Goal: Information Seeking & Learning: Learn about a topic

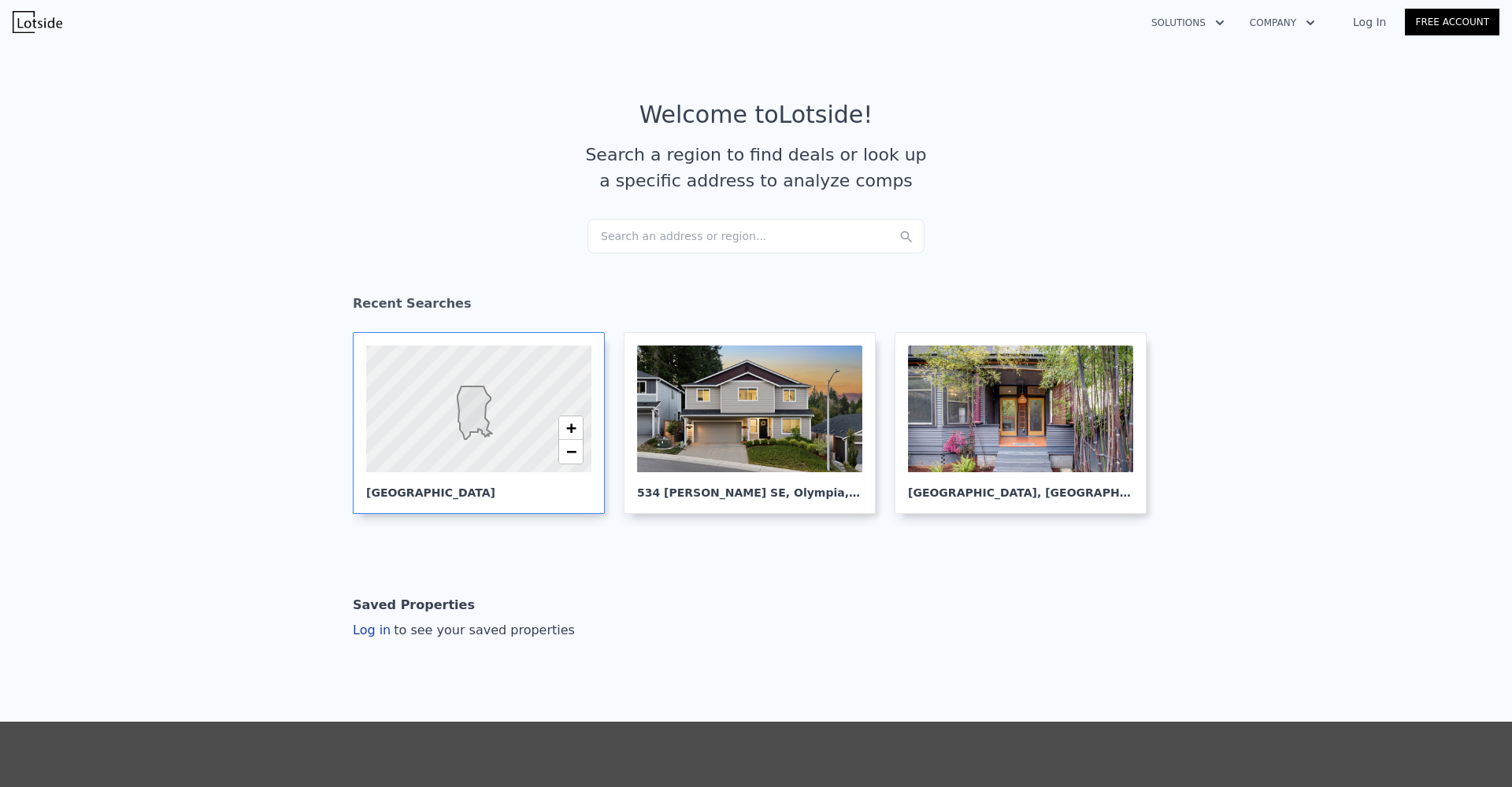
click at [527, 433] on div at bounding box center [479, 408] width 270 height 152
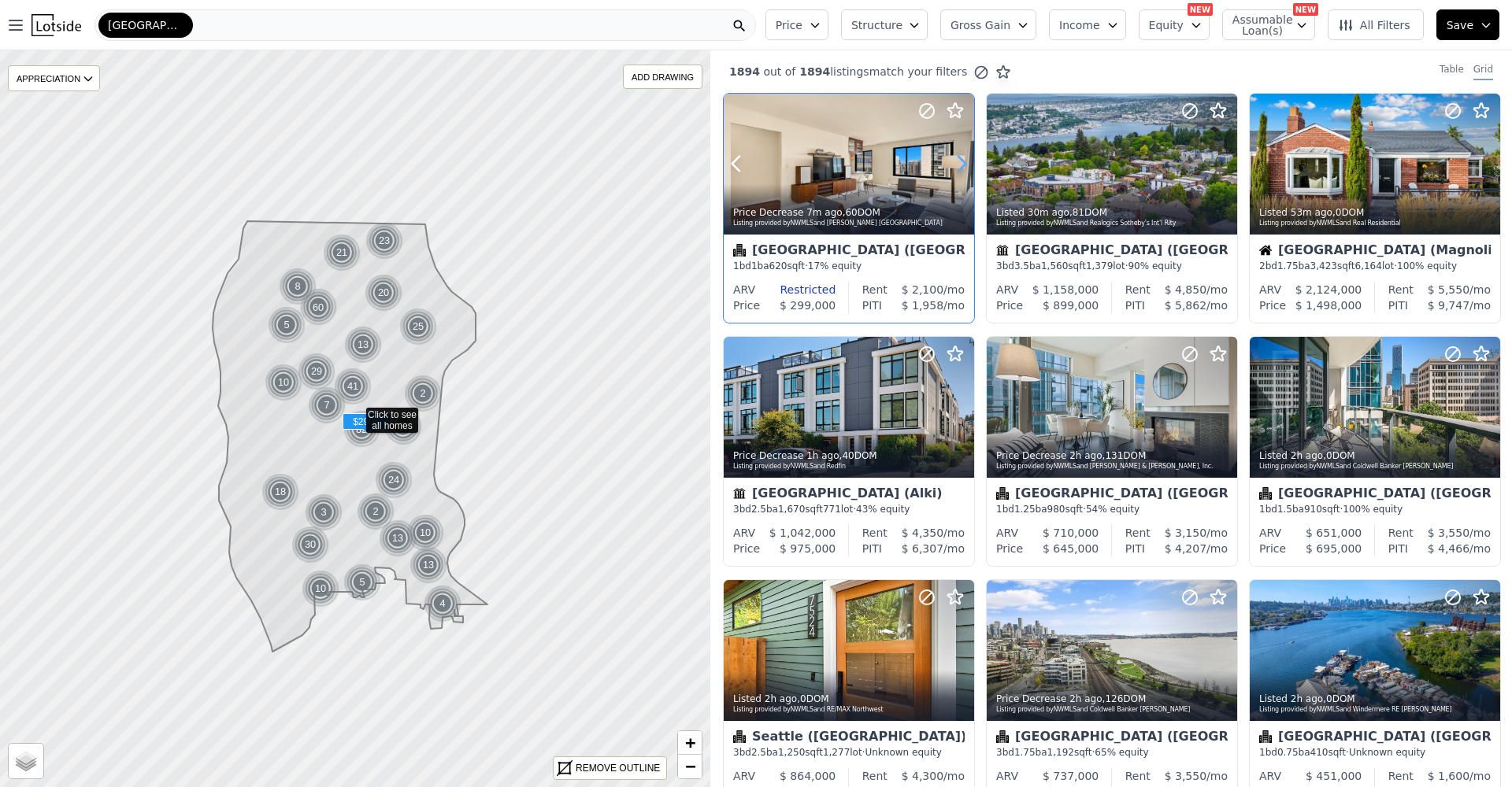
click at [956, 165] on icon at bounding box center [961, 164] width 25 height 25
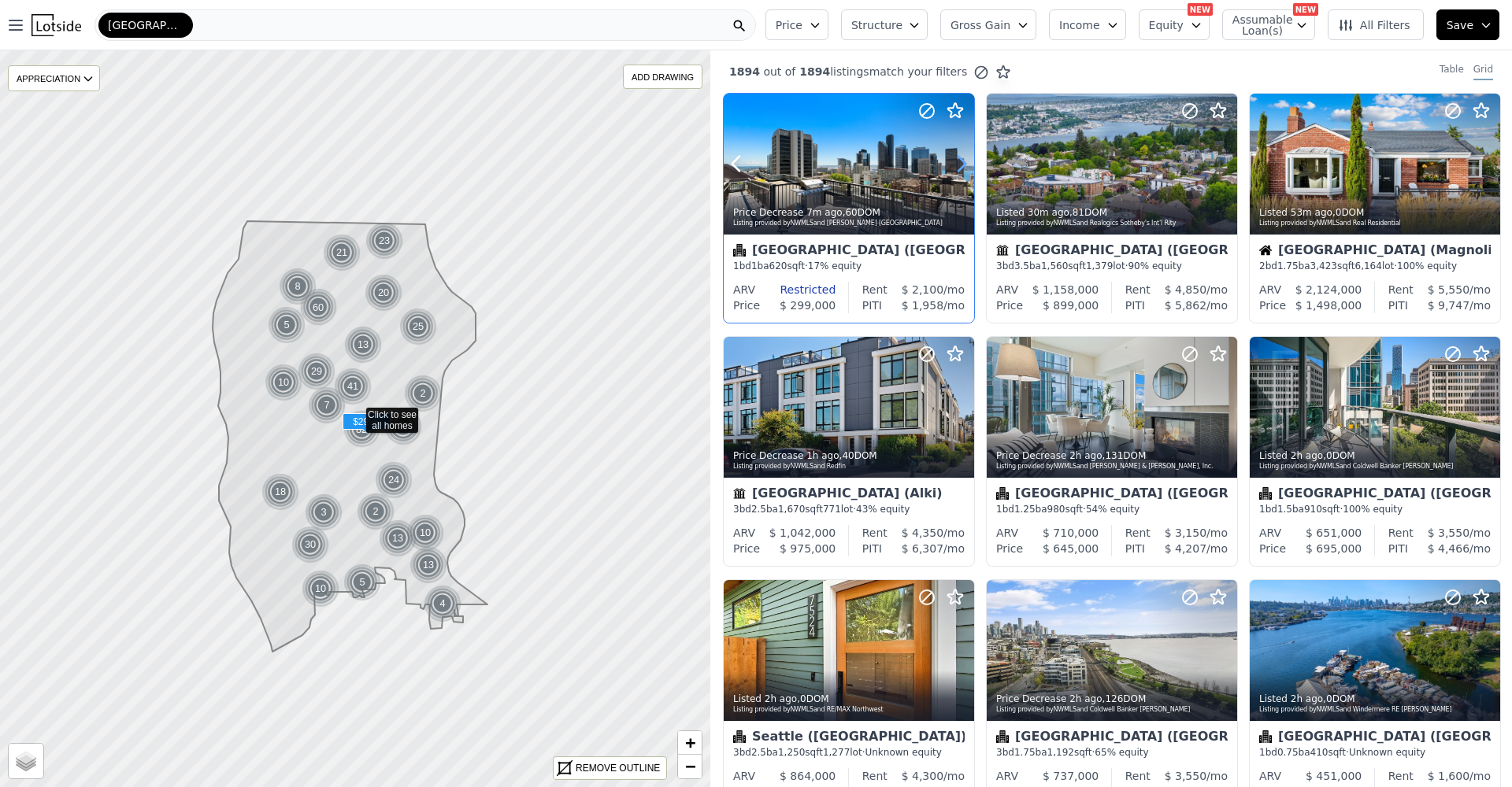
click at [956, 165] on icon at bounding box center [961, 164] width 25 height 25
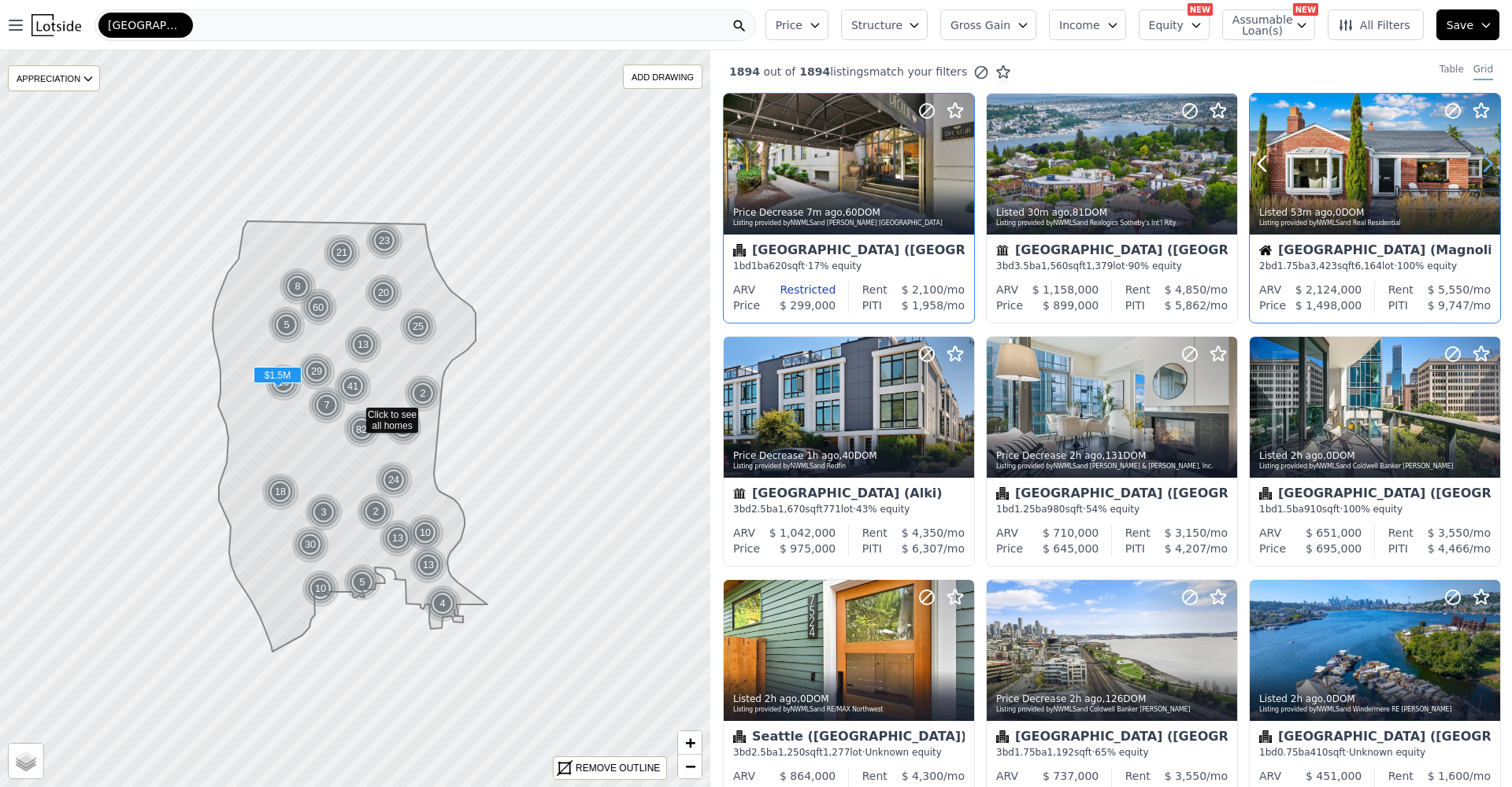
click at [1480, 165] on icon at bounding box center [1488, 164] width 25 height 25
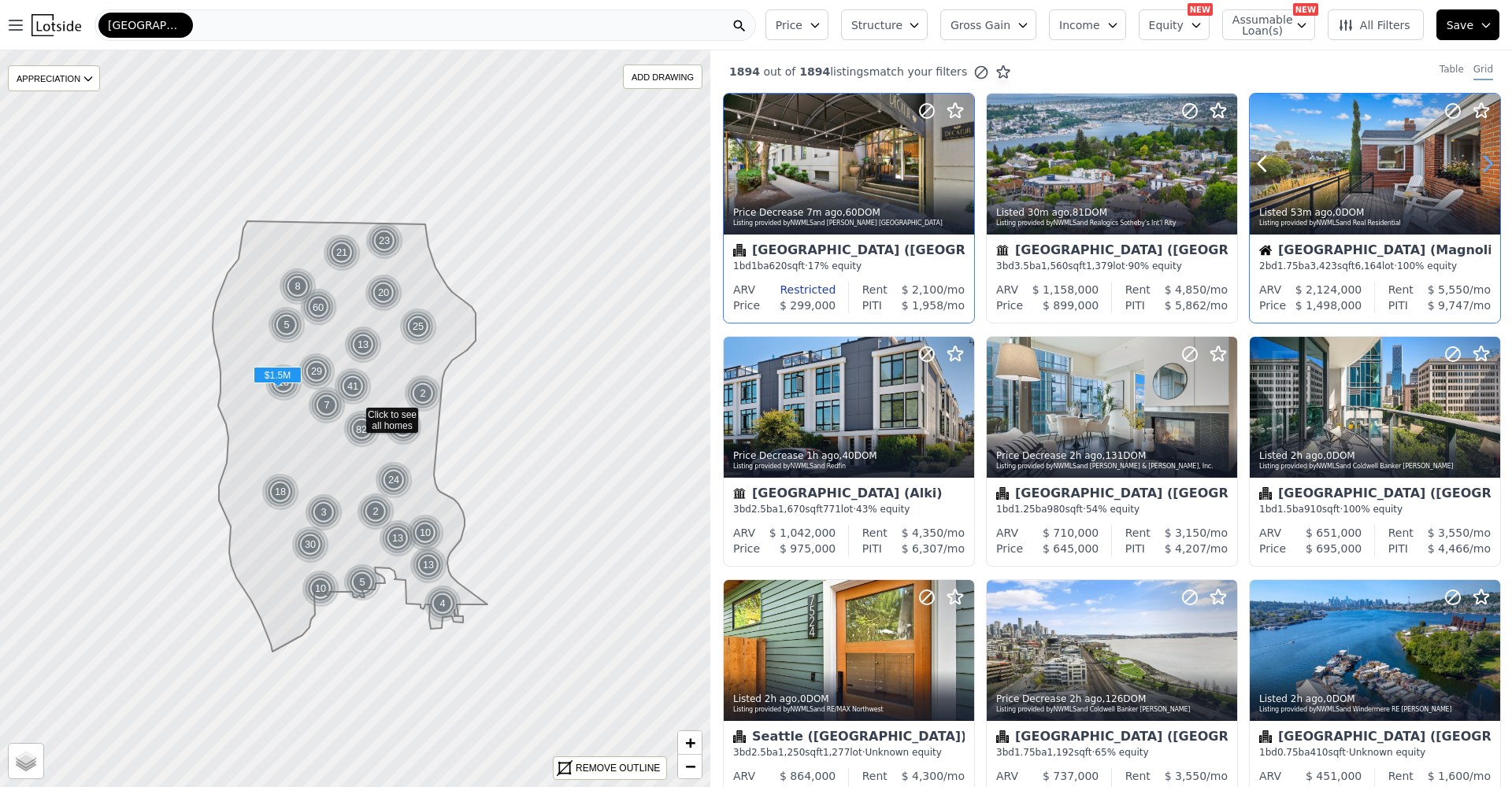
click at [1480, 165] on icon at bounding box center [1488, 164] width 25 height 25
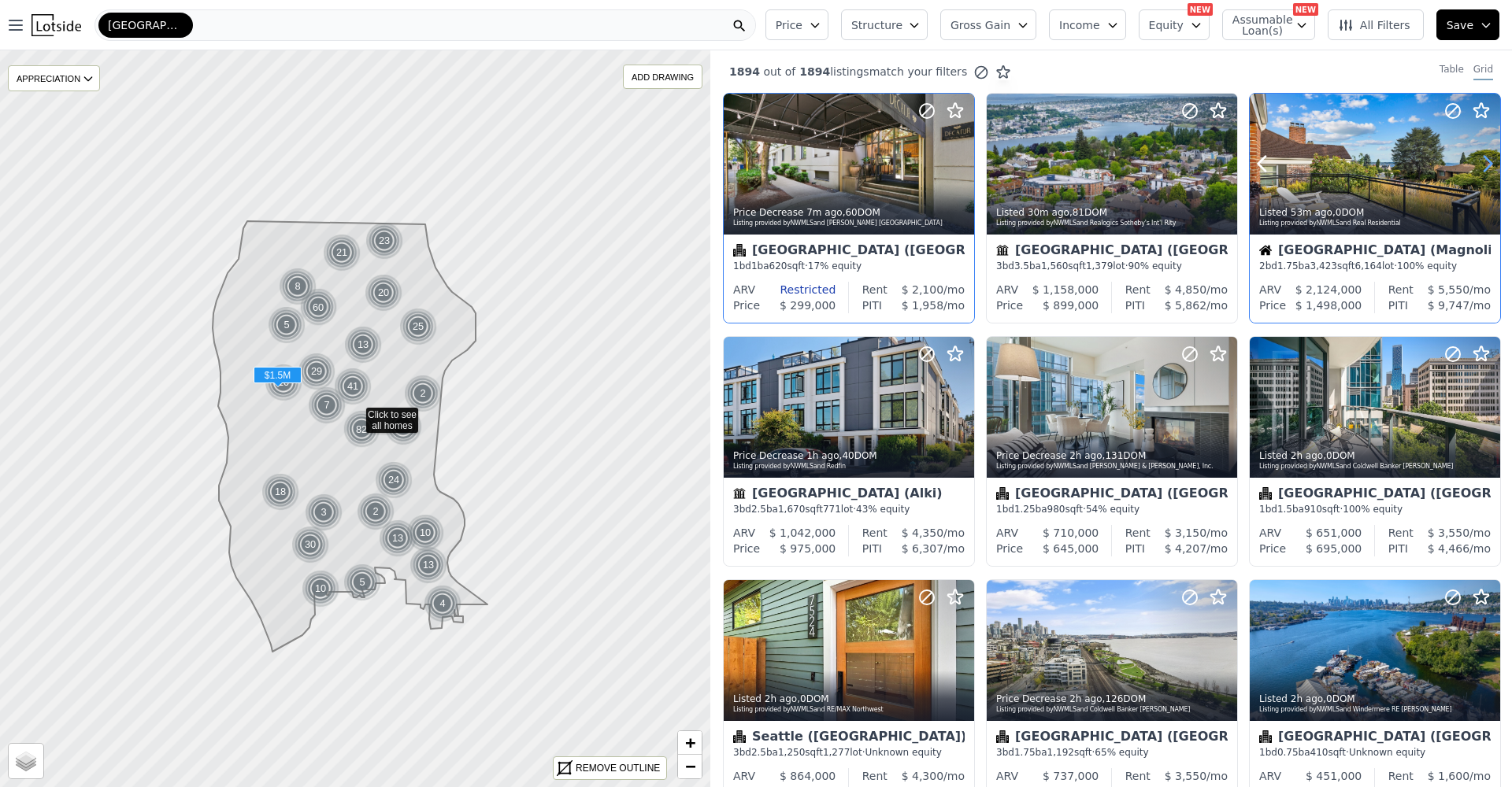
click at [1480, 165] on icon at bounding box center [1488, 164] width 25 height 25
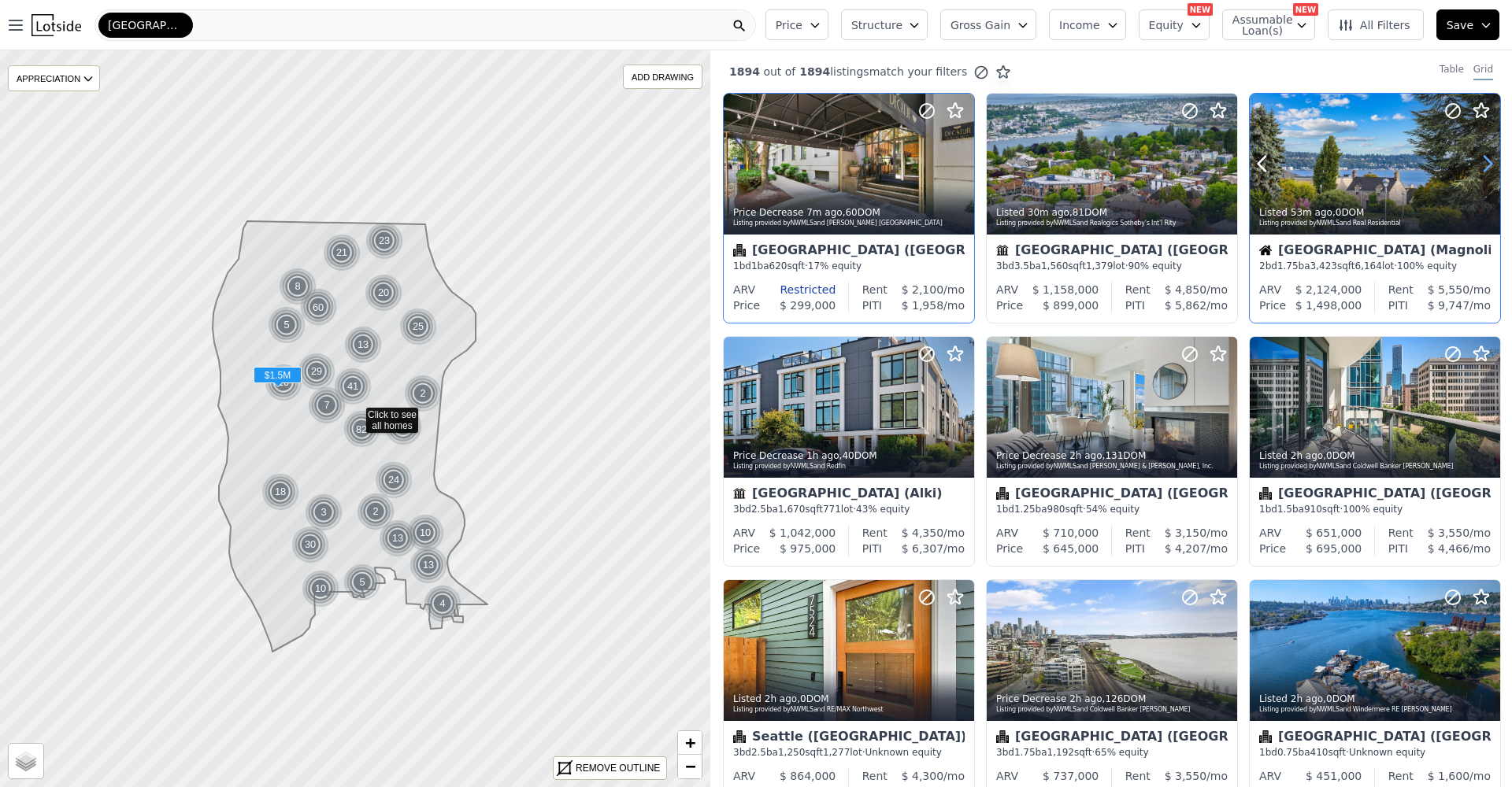
click at [1480, 165] on icon at bounding box center [1488, 164] width 25 height 25
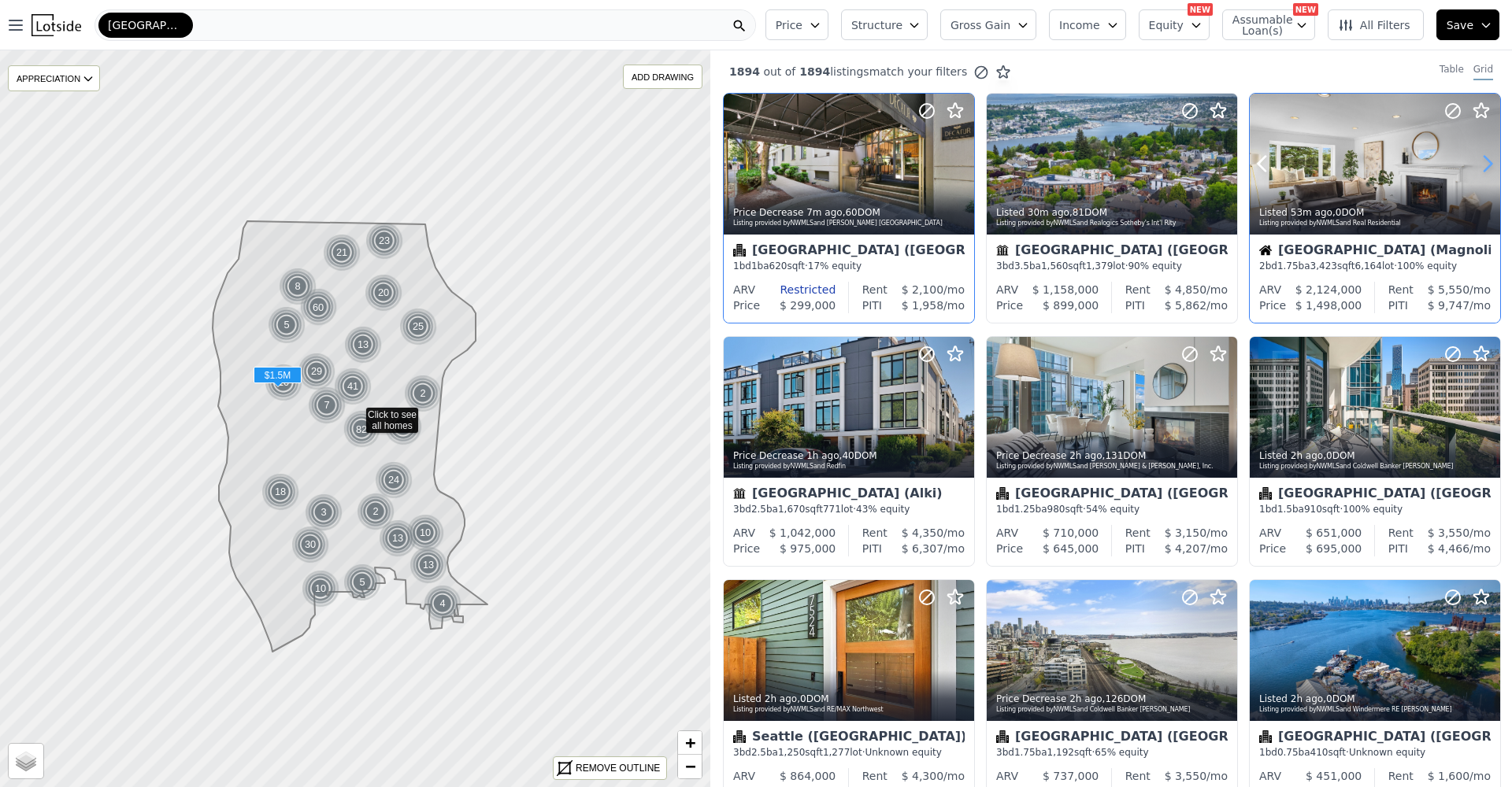
click at [1480, 165] on icon at bounding box center [1488, 164] width 25 height 25
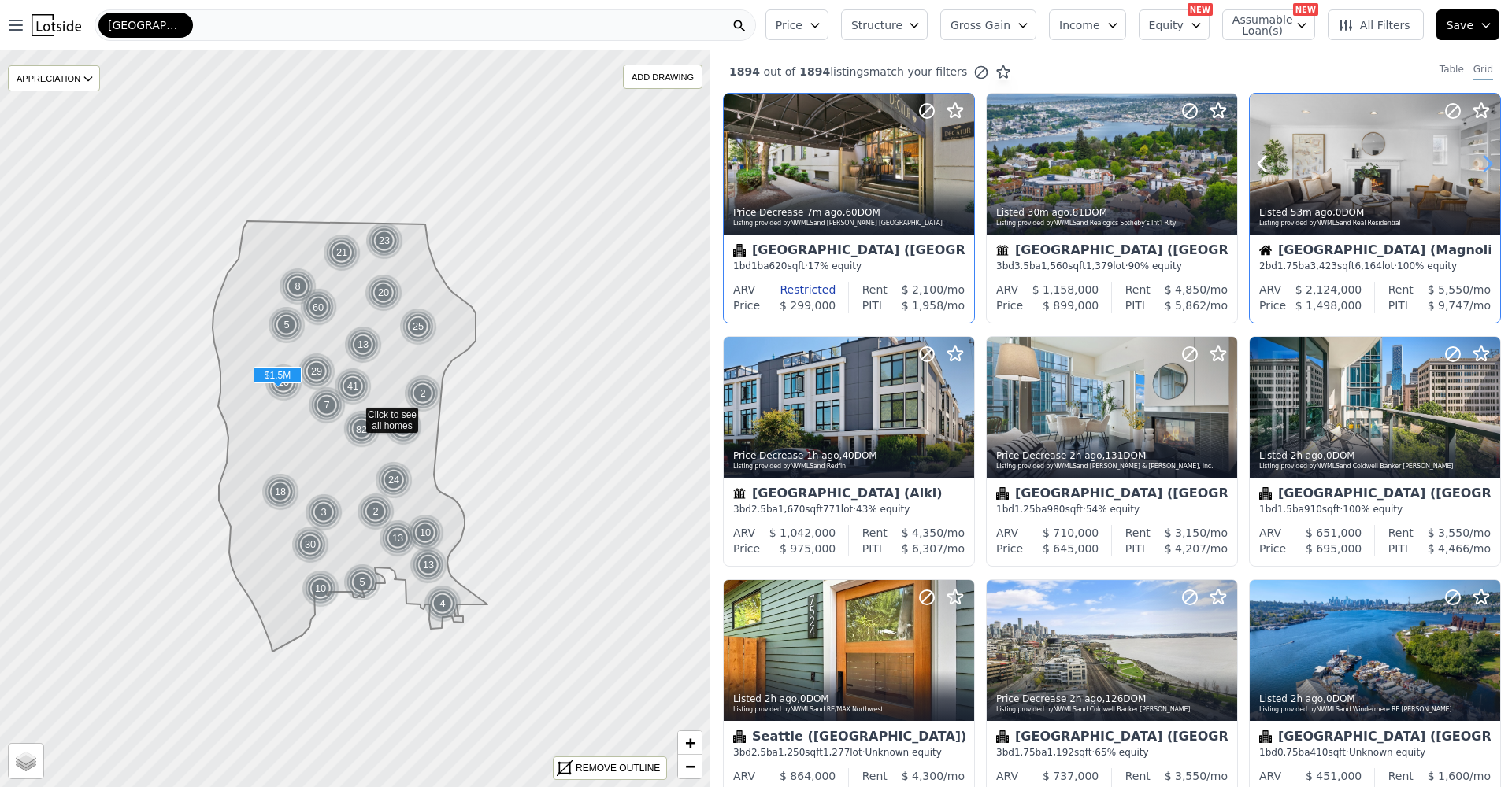
click at [1480, 165] on icon at bounding box center [1488, 164] width 25 height 25
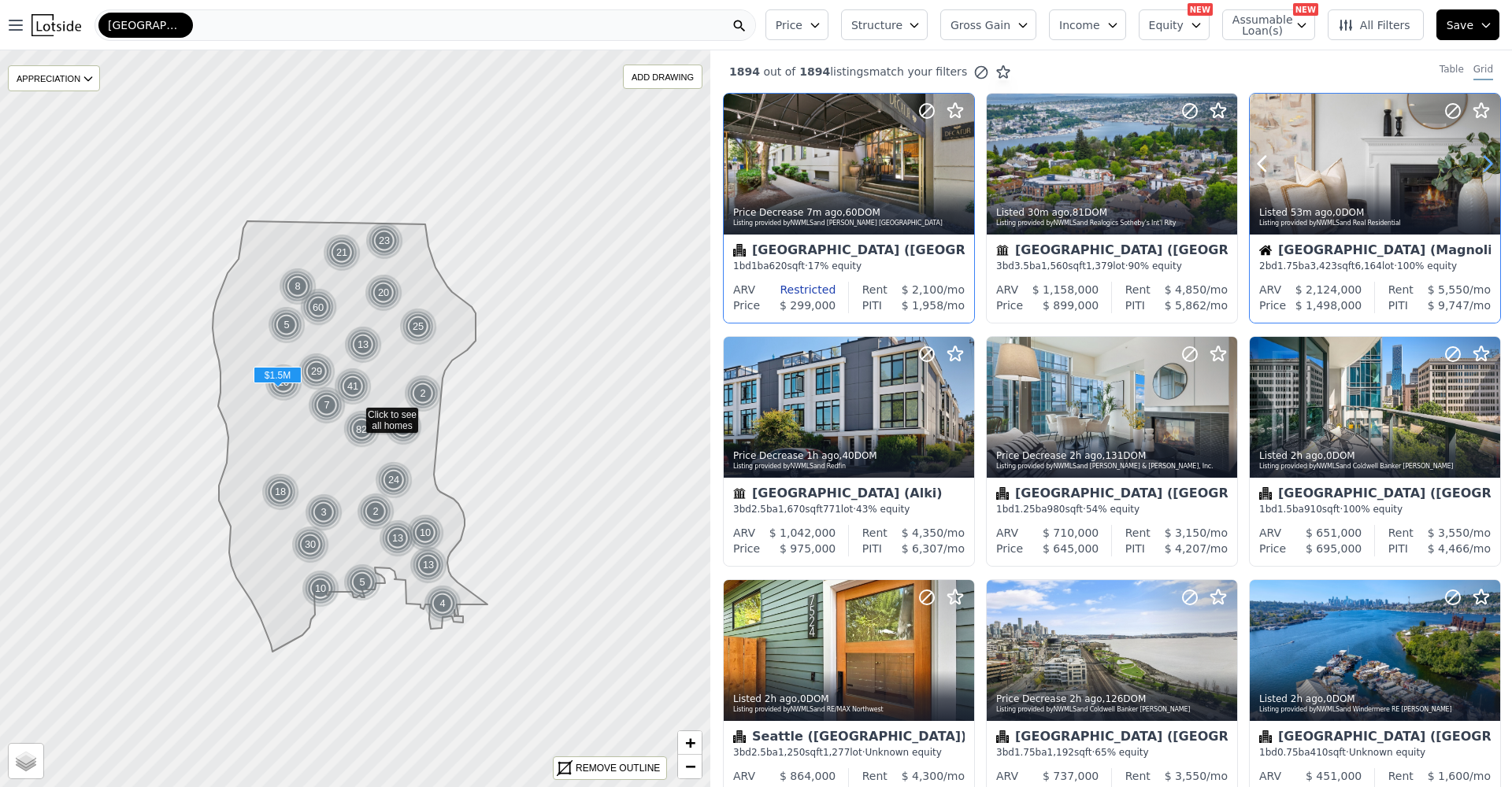
click at [1480, 165] on icon at bounding box center [1488, 164] width 25 height 25
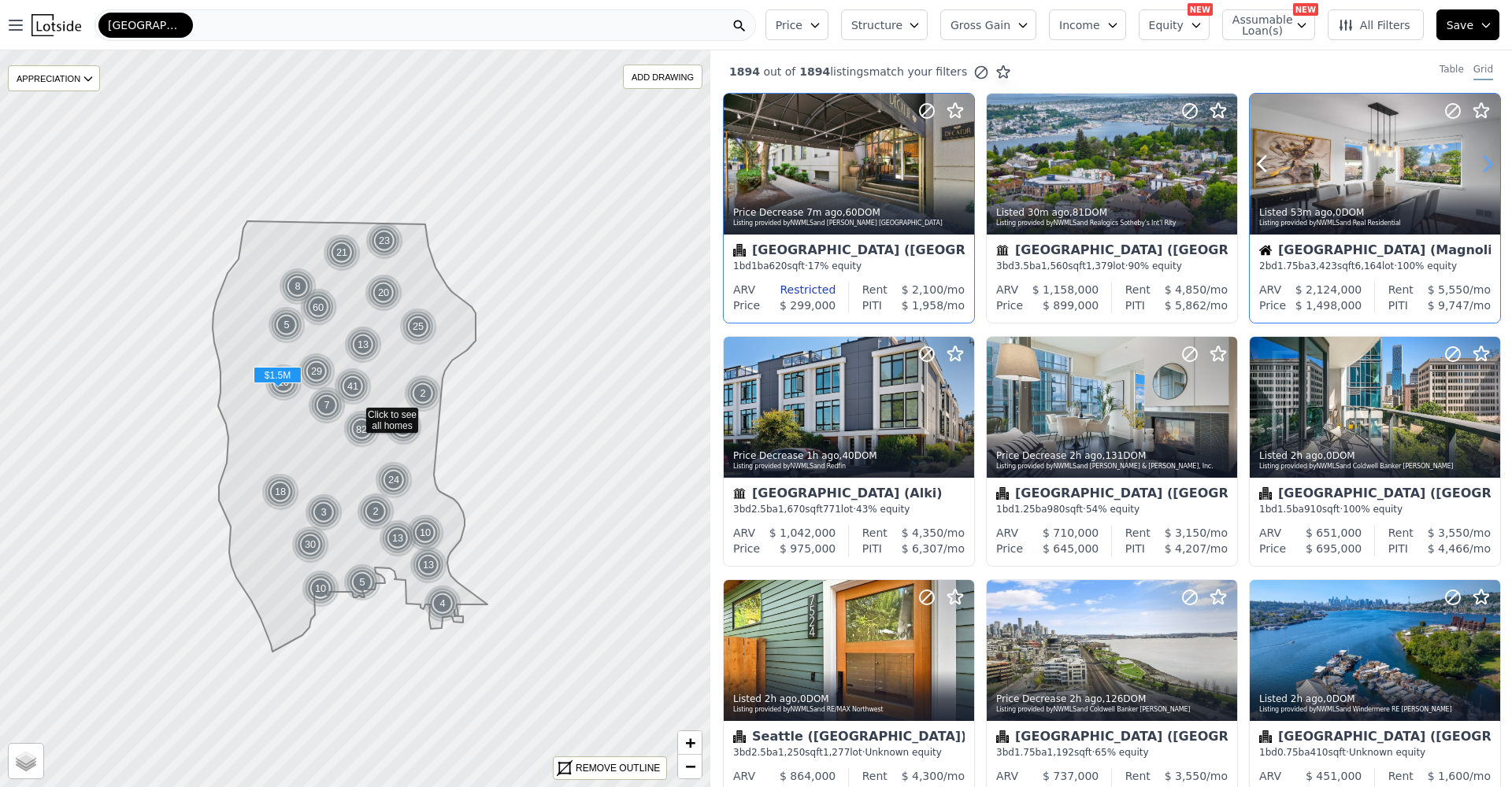
click at [1480, 165] on icon at bounding box center [1488, 164] width 25 height 25
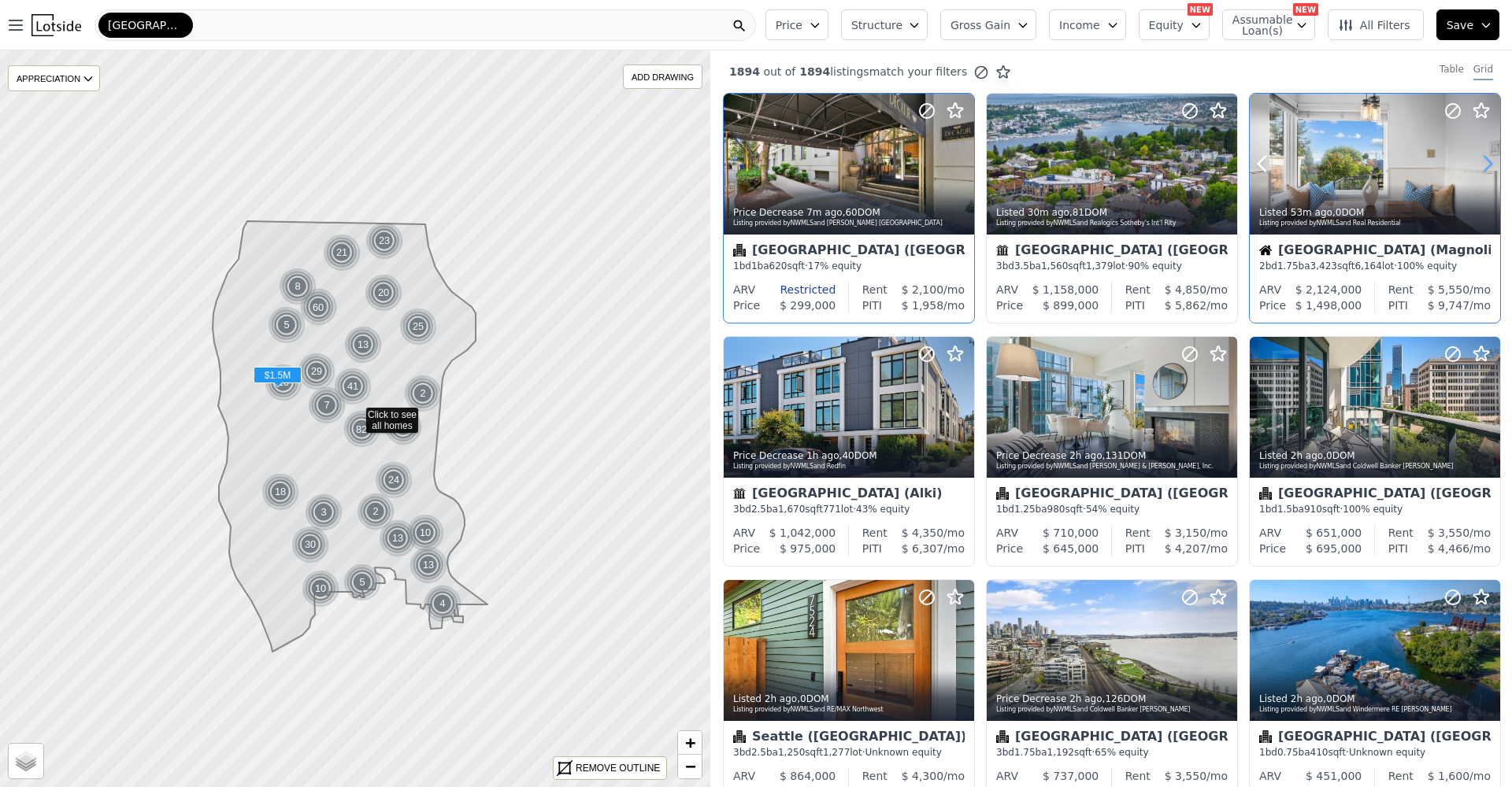
click at [1480, 165] on icon at bounding box center [1488, 164] width 25 height 25
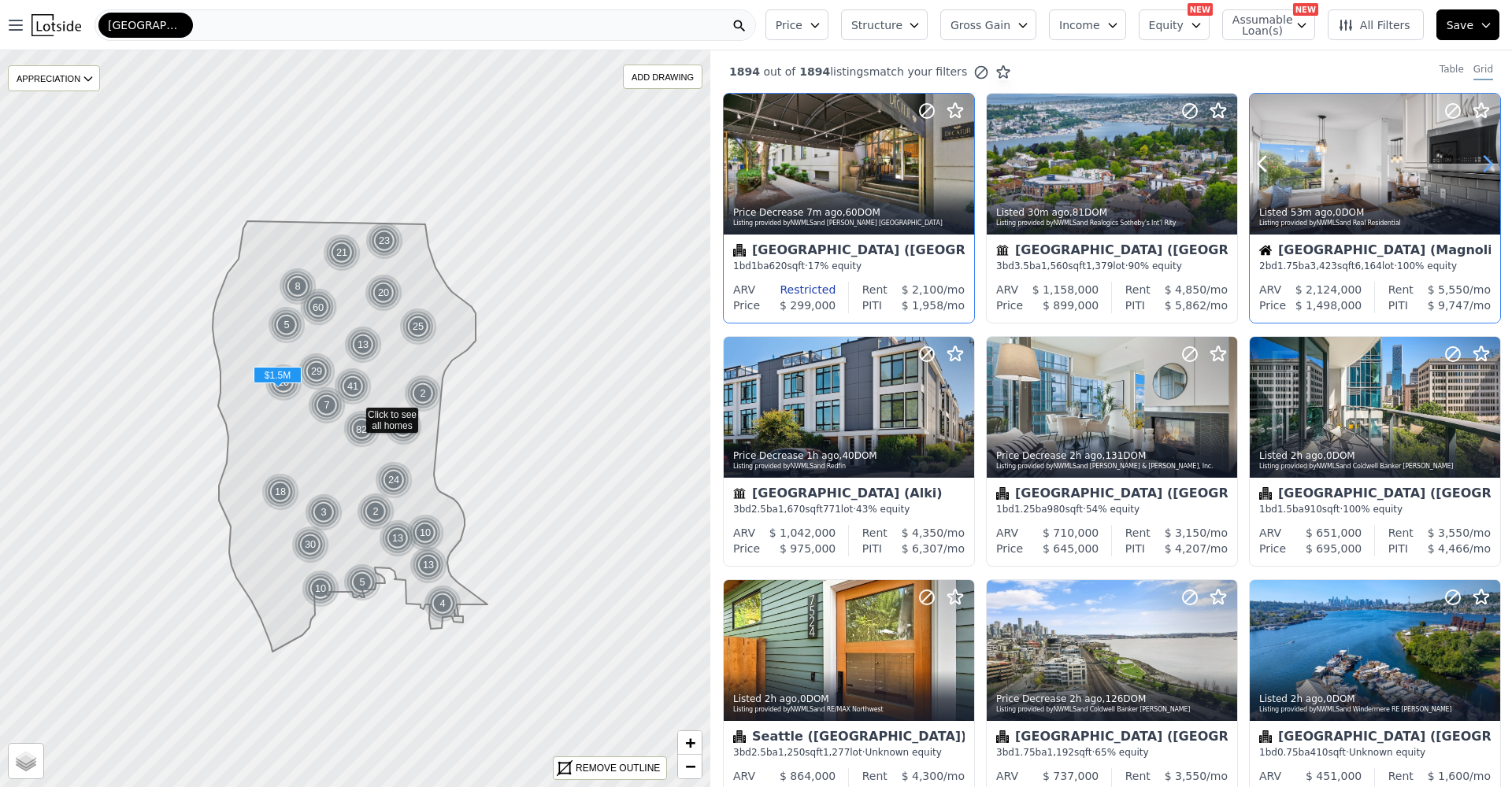
click at [1480, 165] on icon at bounding box center [1488, 164] width 25 height 25
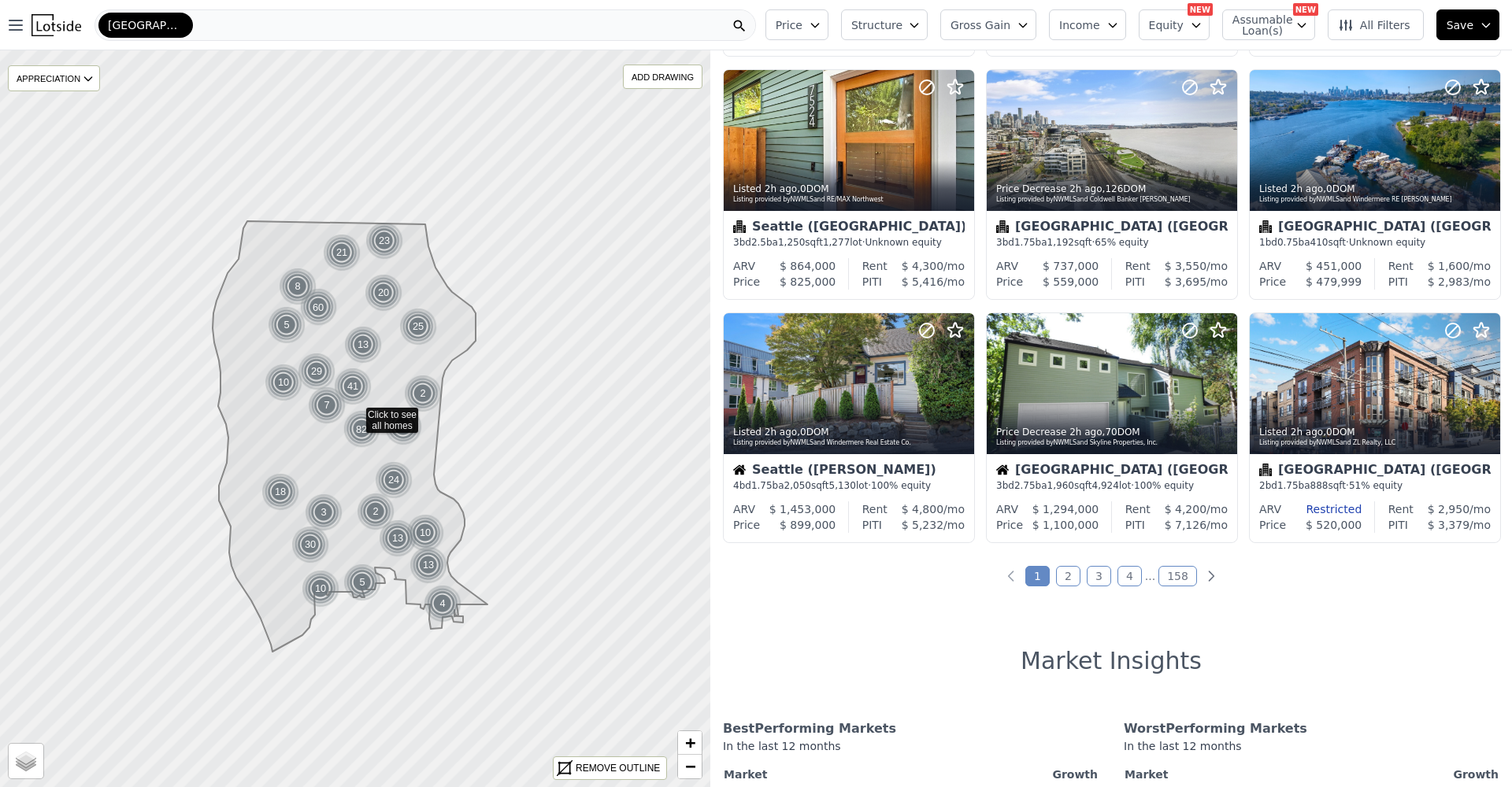
click at [1068, 569] on link "2" at bounding box center [1068, 576] width 24 height 21
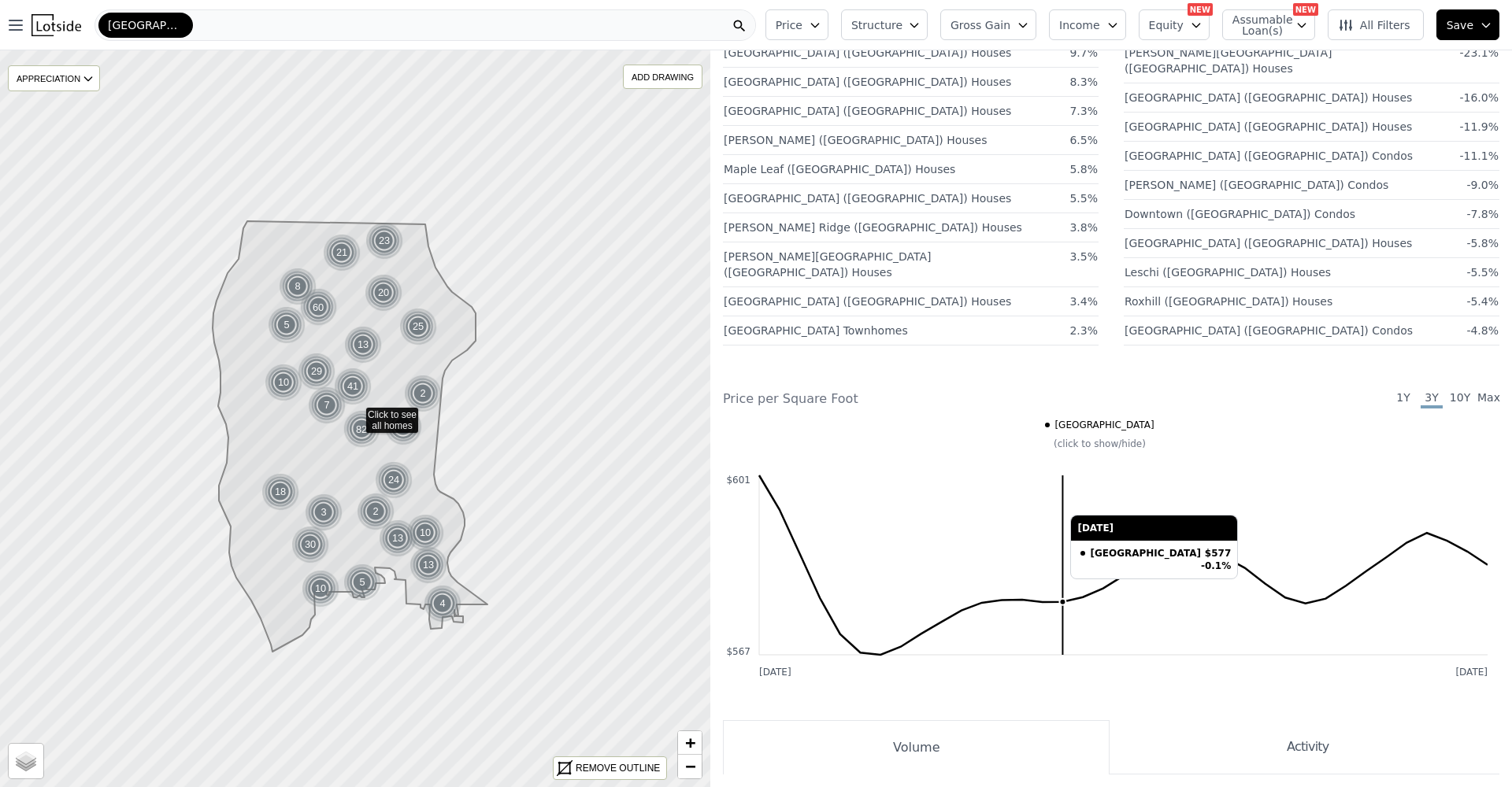
scroll to position [922, 0]
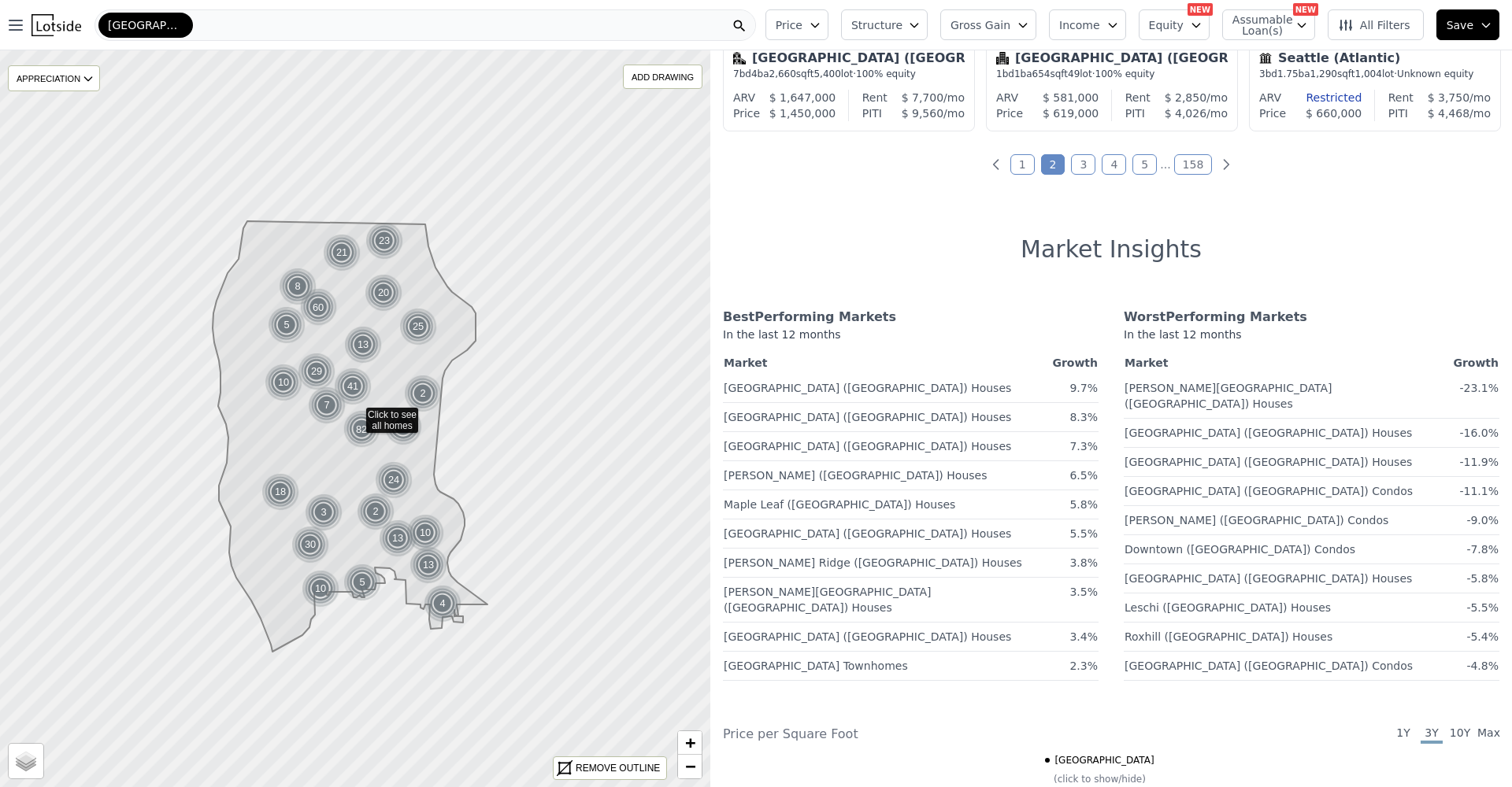
click at [1026, 169] on link "1" at bounding box center [1022, 164] width 24 height 21
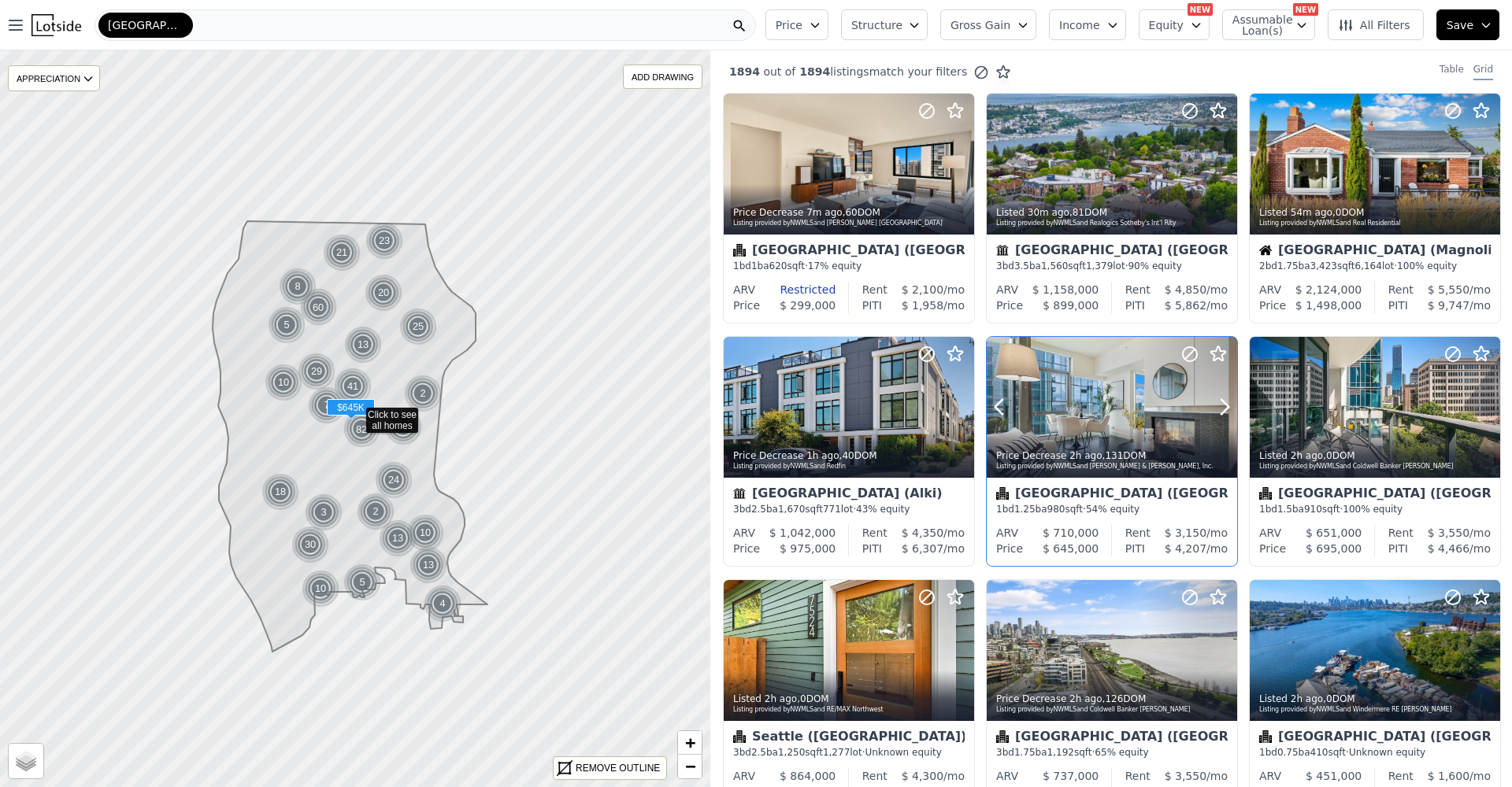
scroll to position [298, 0]
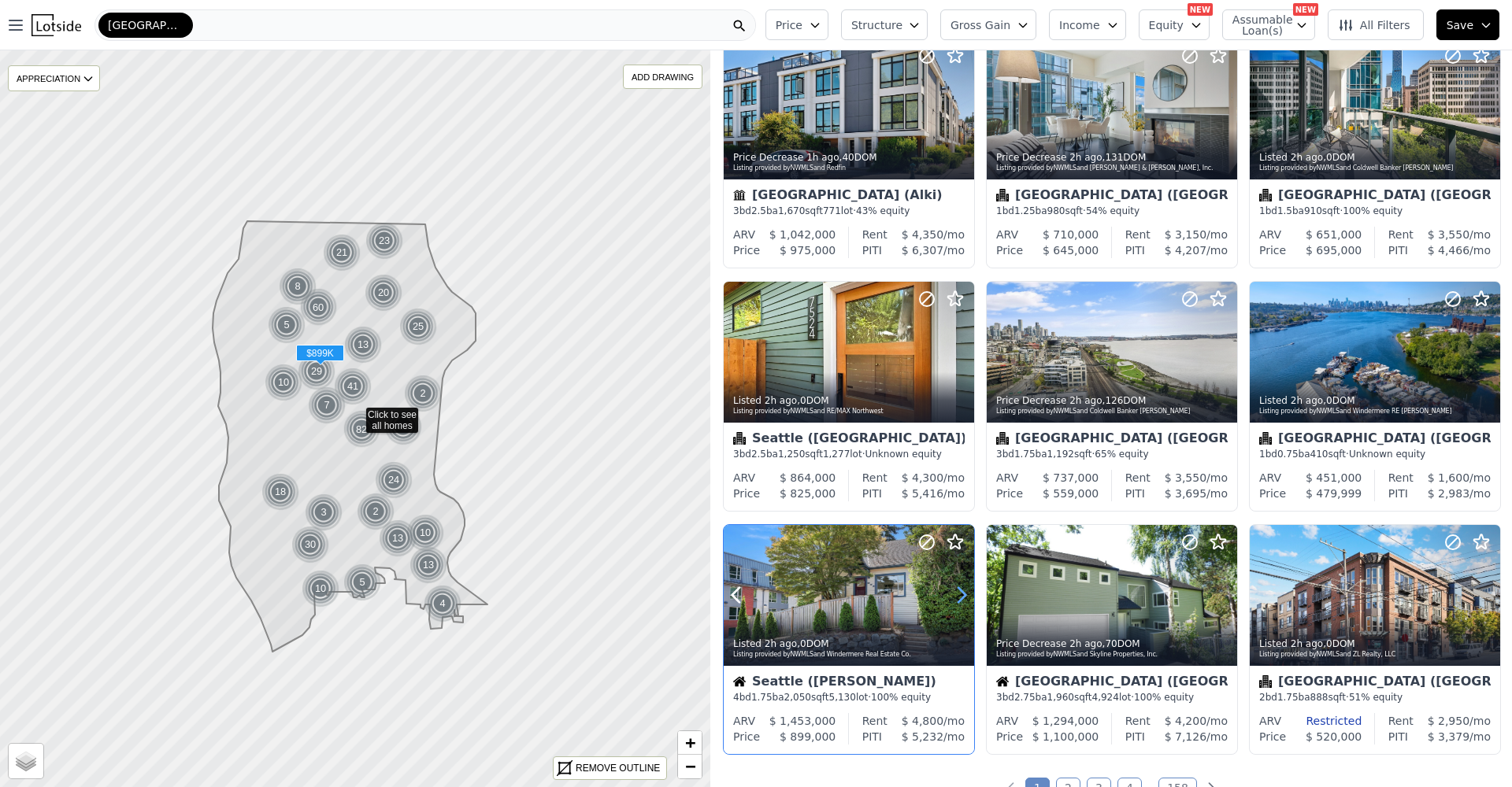
click at [961, 594] on icon at bounding box center [962, 595] width 7 height 15
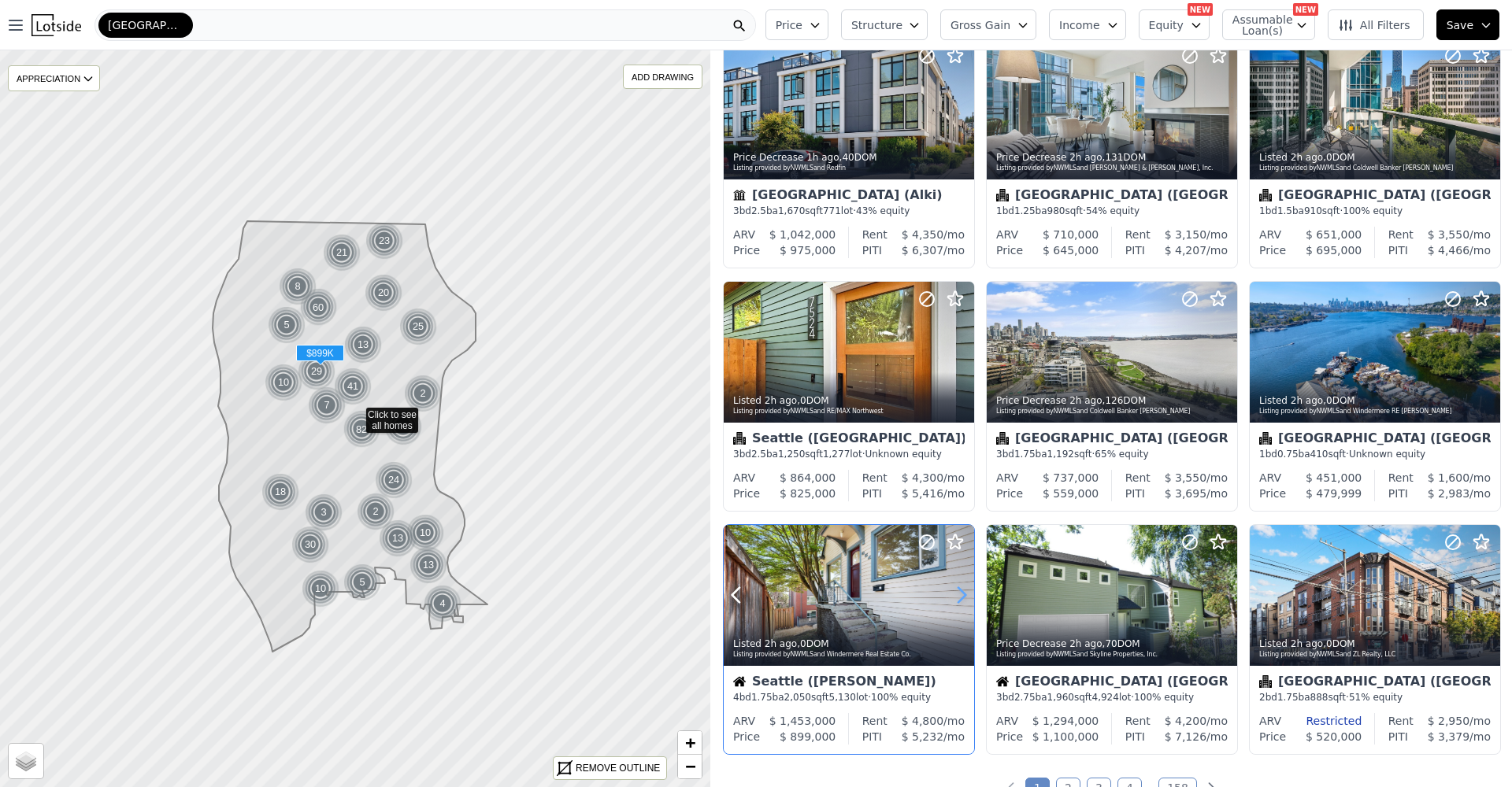
click at [960, 594] on icon at bounding box center [961, 595] width 25 height 25
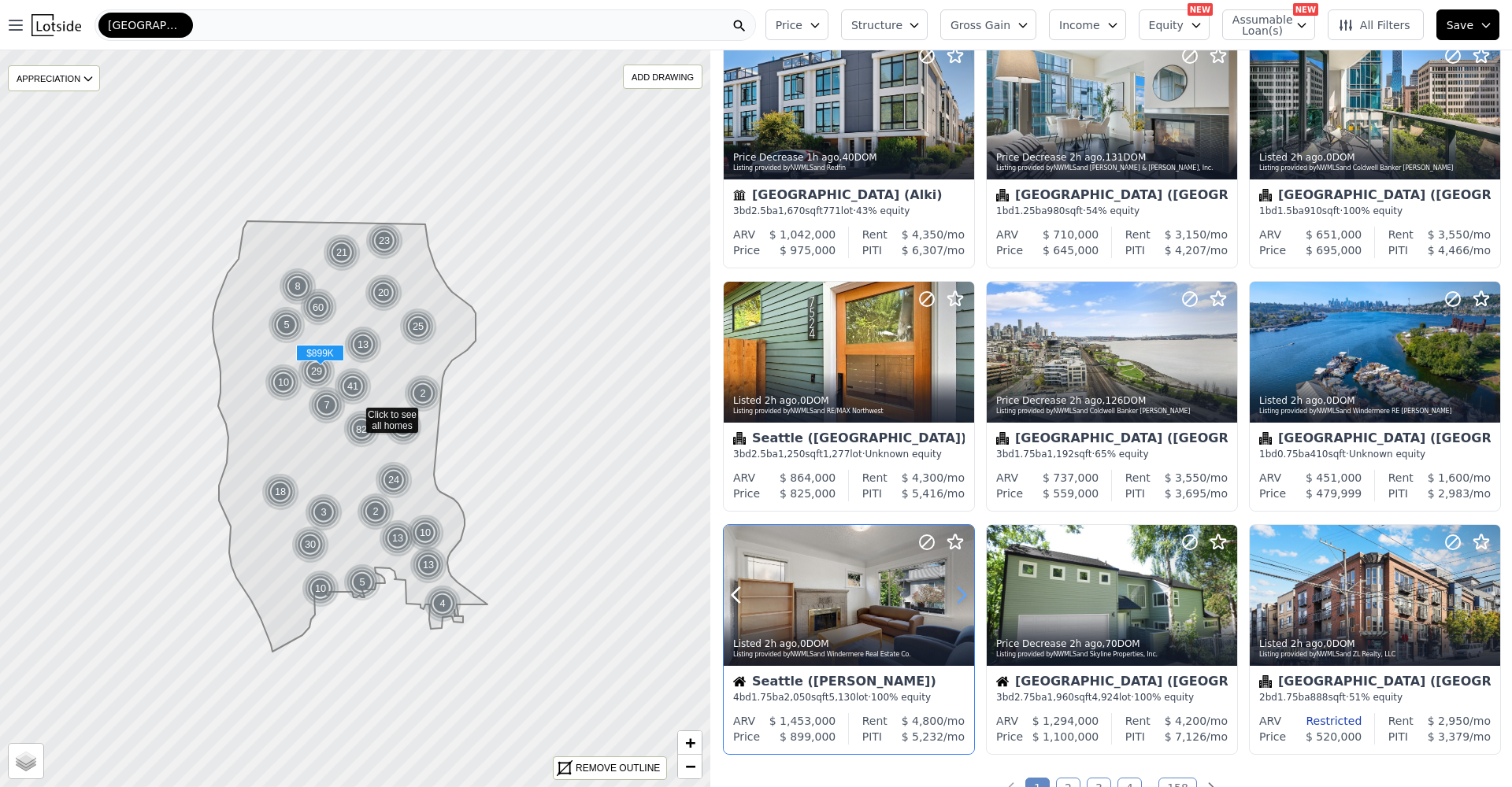
click at [959, 594] on icon at bounding box center [961, 595] width 25 height 25
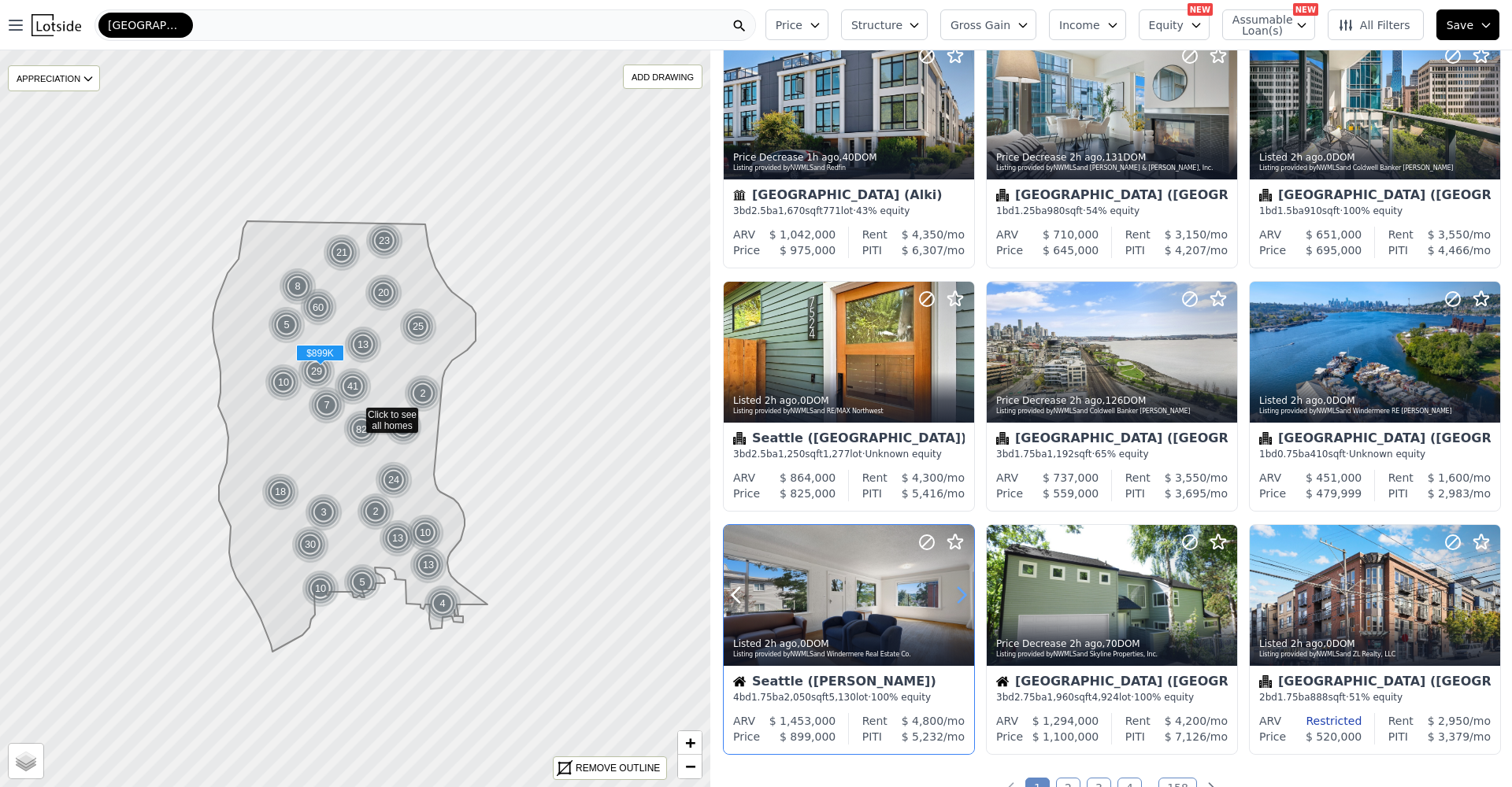
click at [959, 594] on icon at bounding box center [961, 595] width 25 height 25
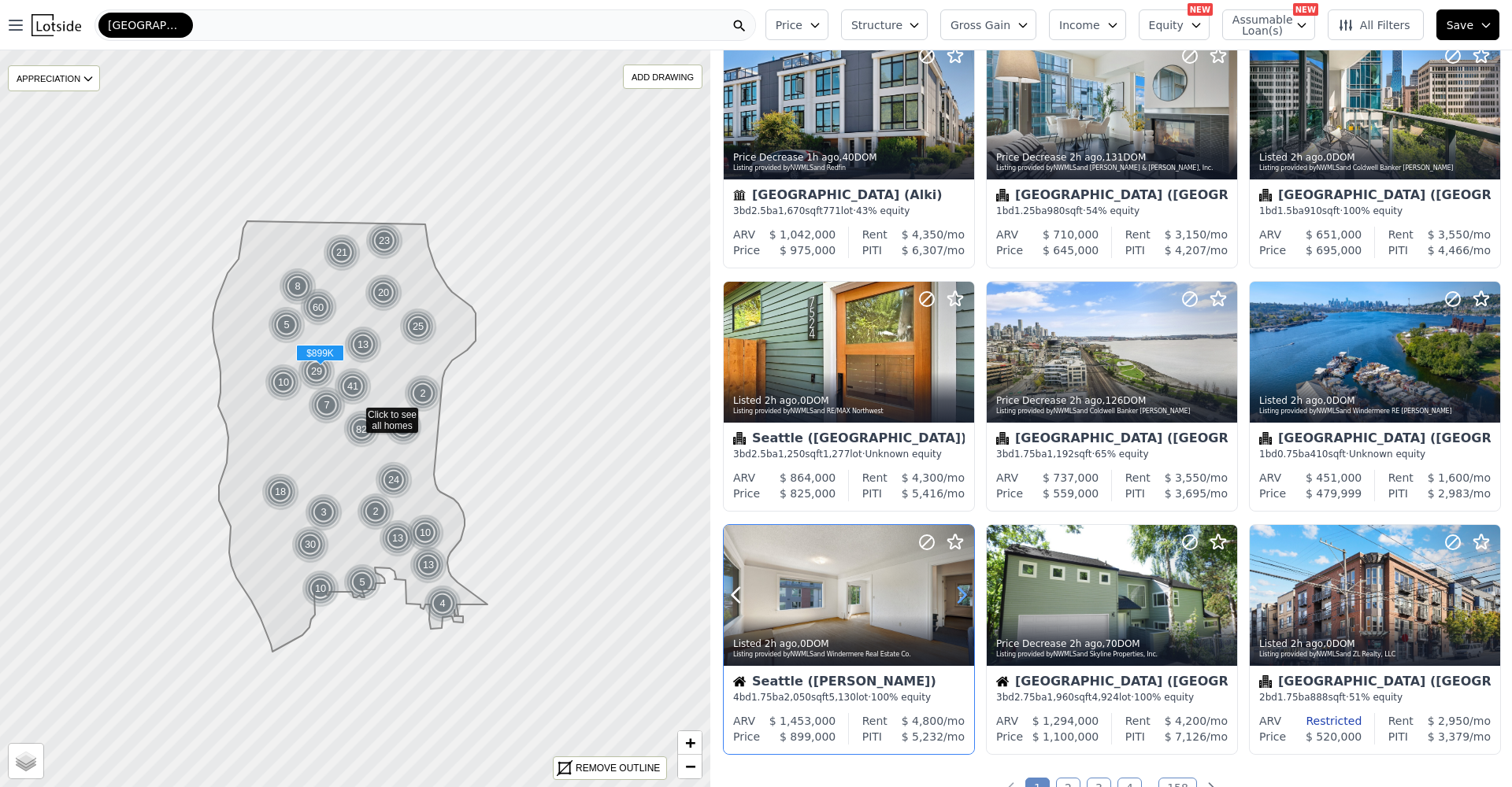
click at [959, 594] on icon at bounding box center [961, 595] width 25 height 25
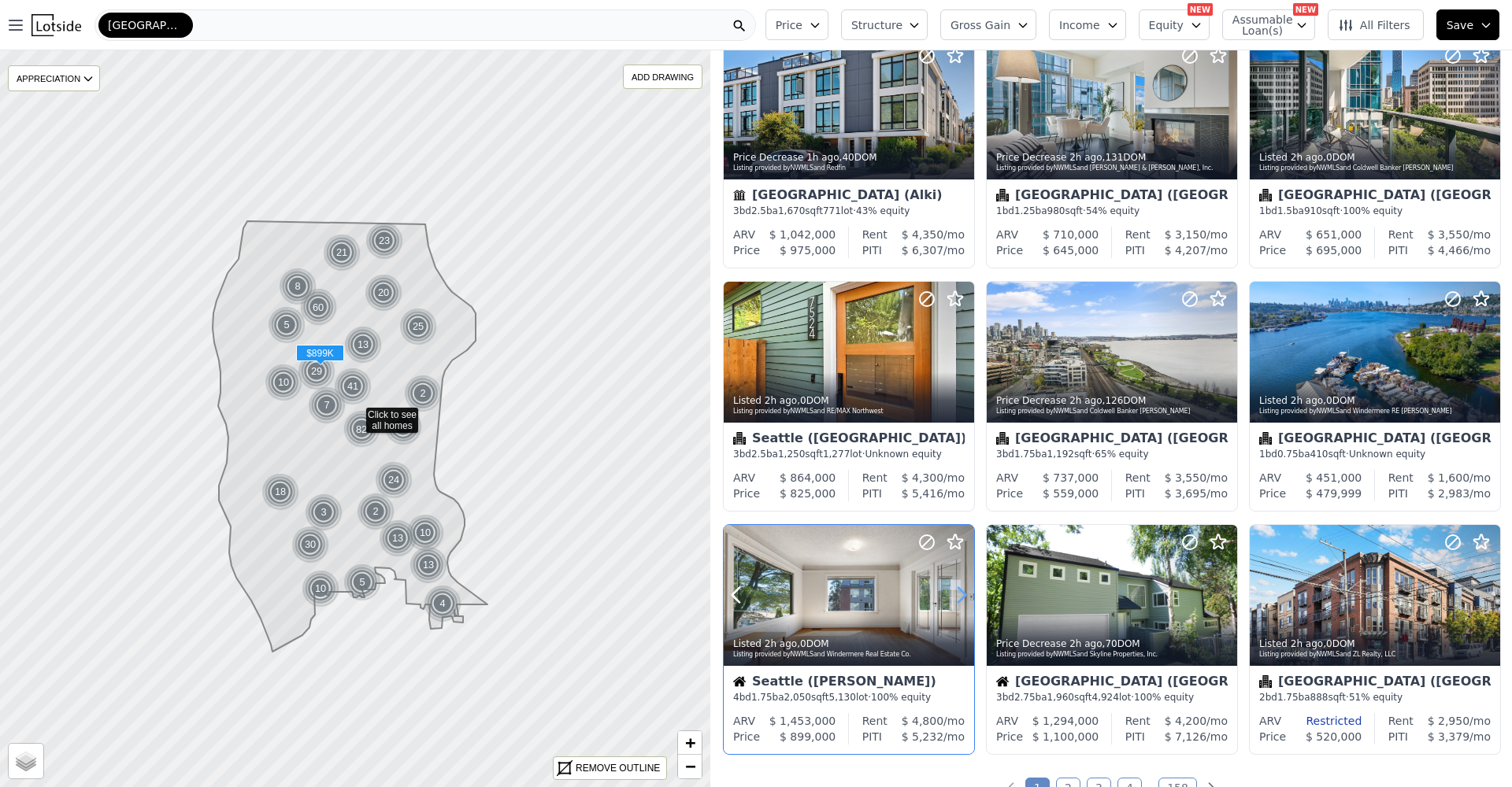
click at [958, 594] on icon at bounding box center [961, 595] width 25 height 25
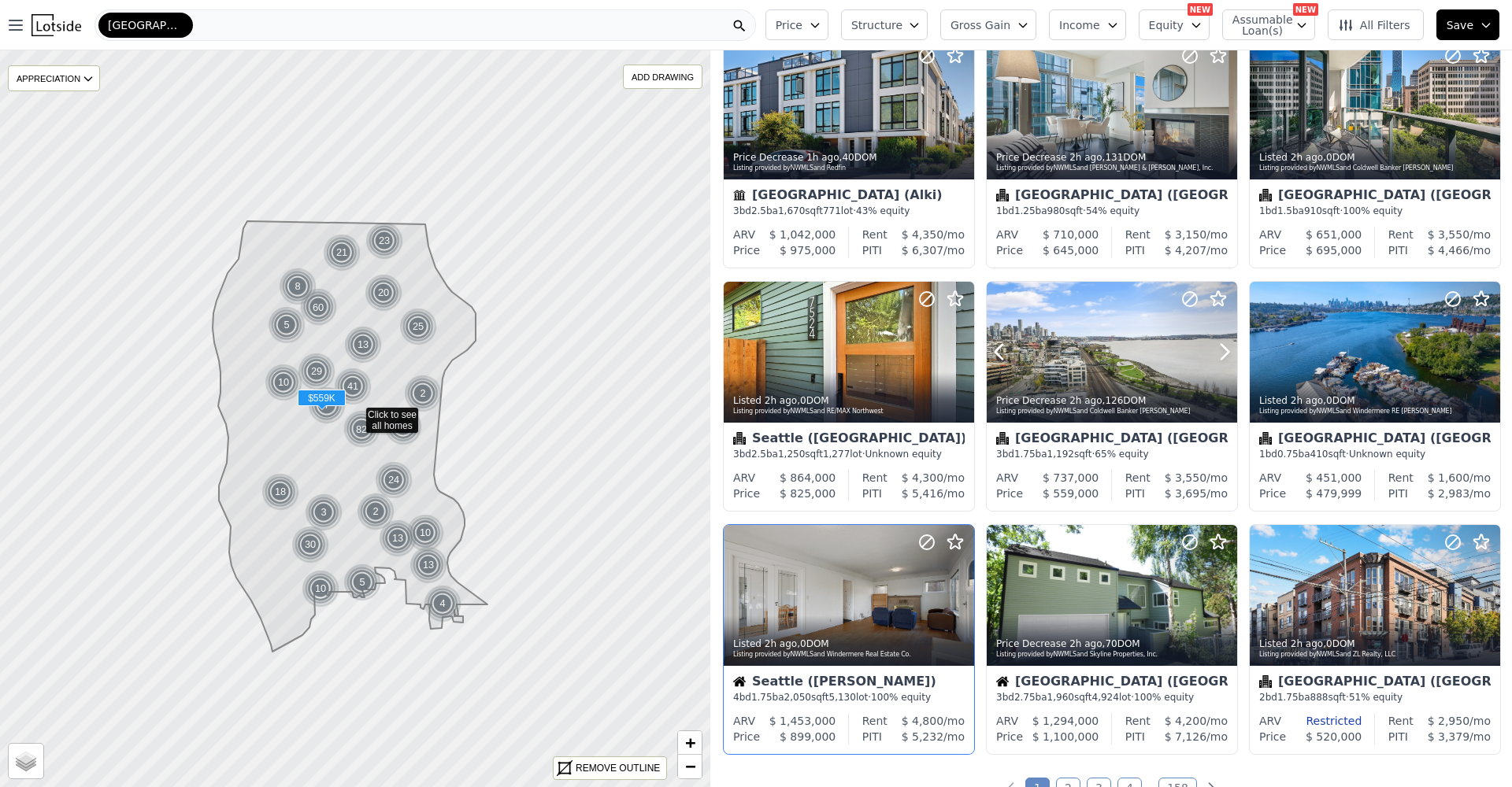
scroll to position [828, 0]
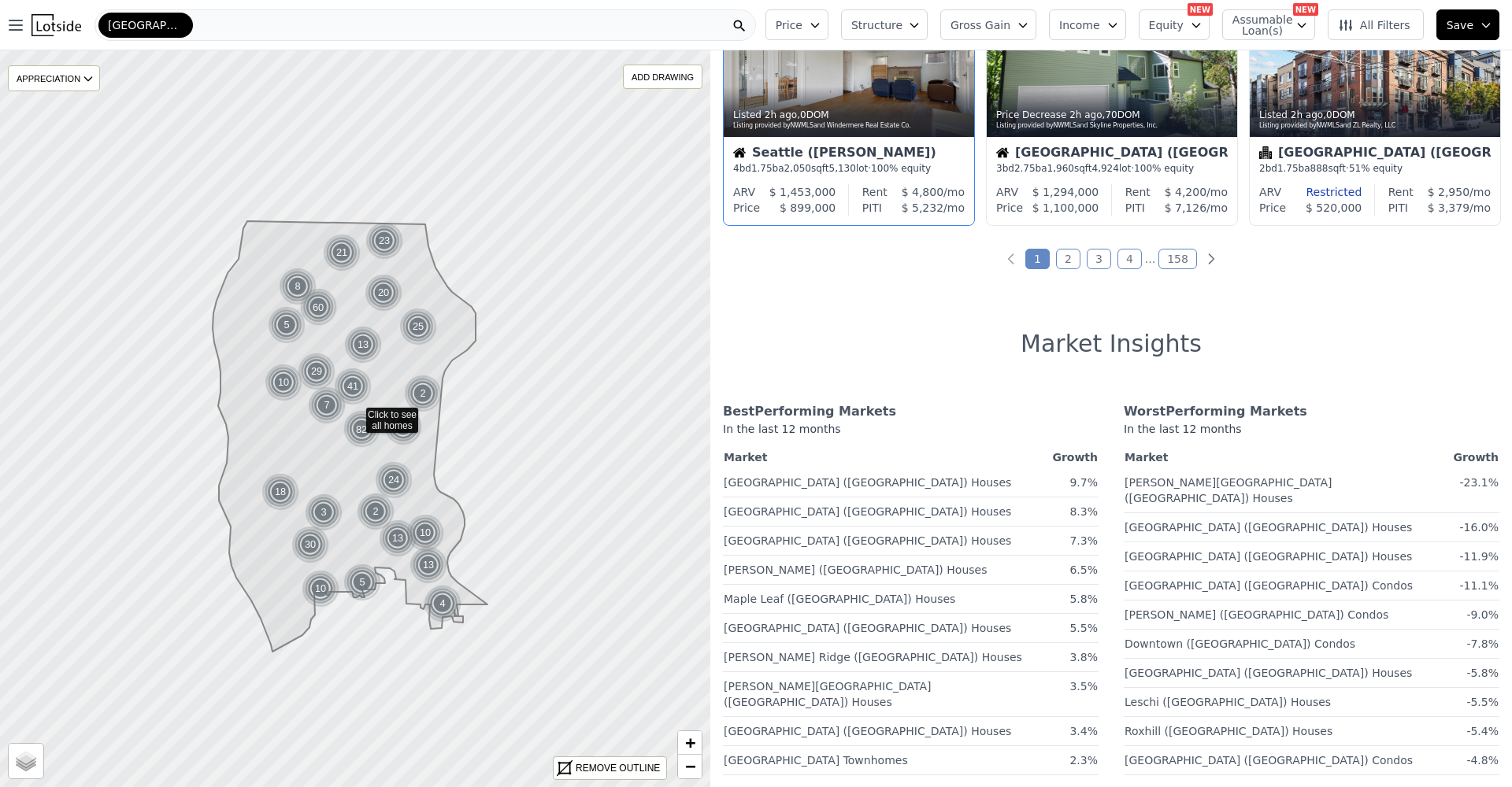
click at [1058, 259] on link "2" at bounding box center [1068, 259] width 24 height 21
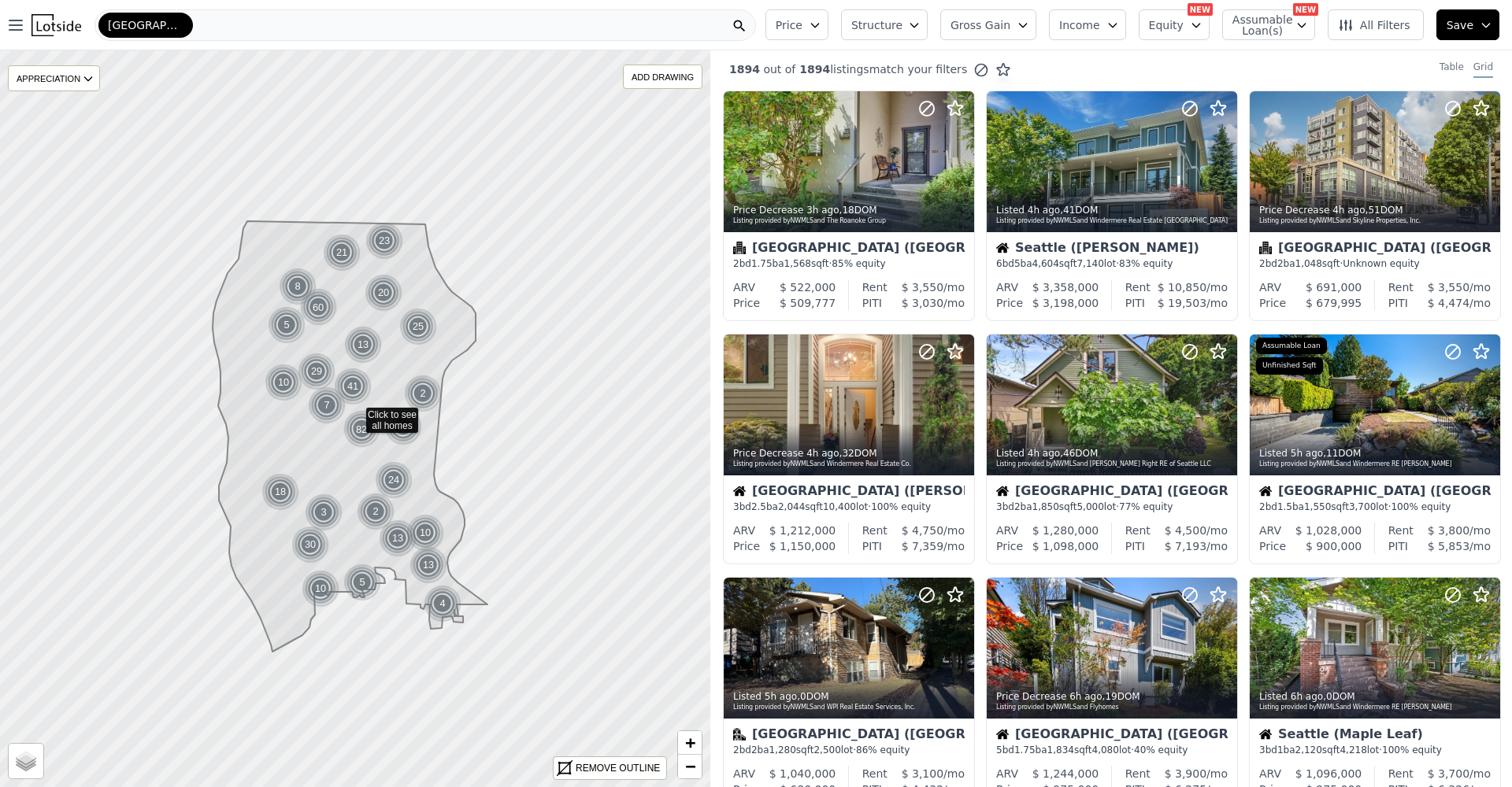
scroll to position [0, 0]
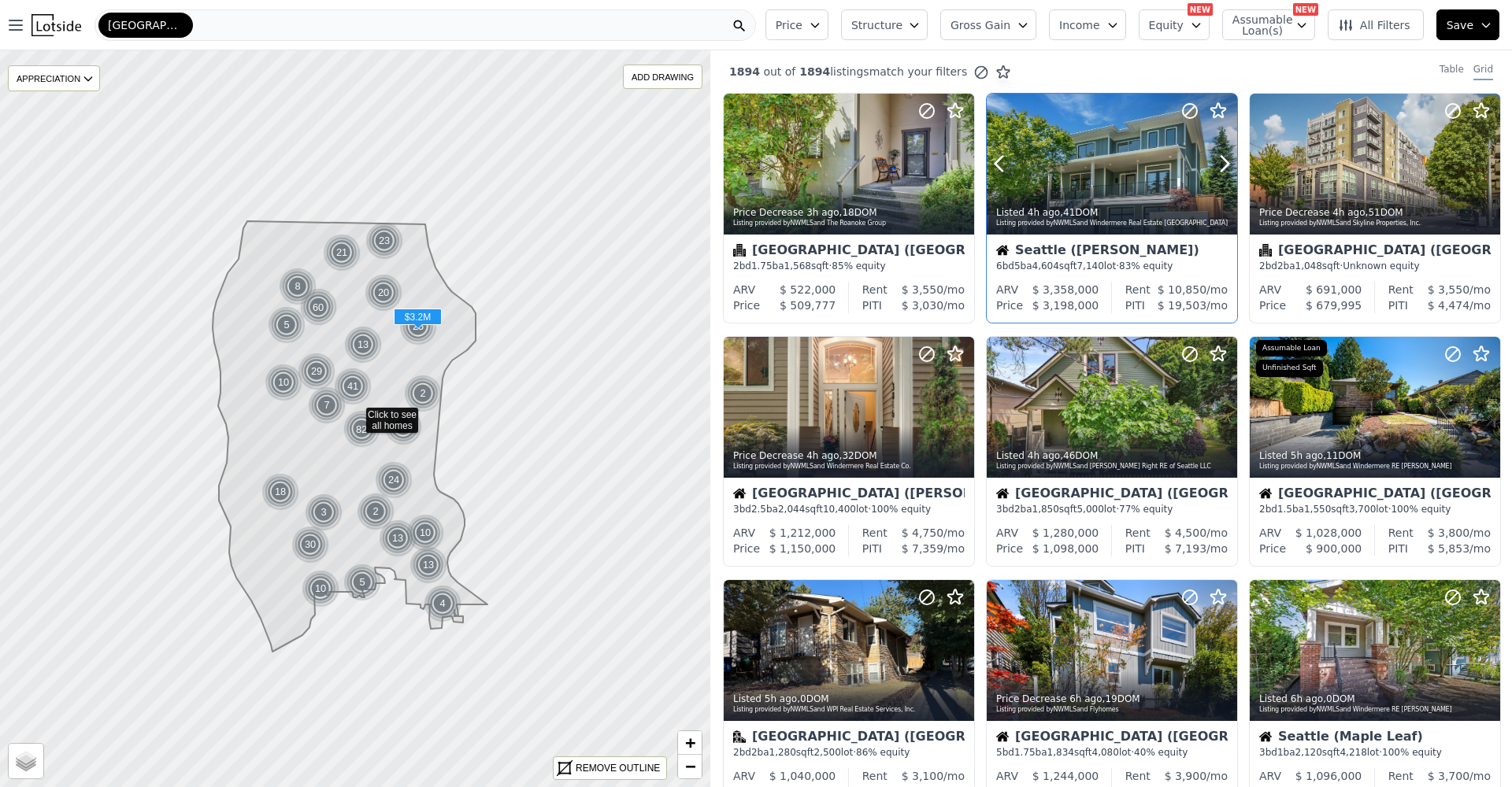
click at [1092, 173] on div at bounding box center [1112, 164] width 251 height 141
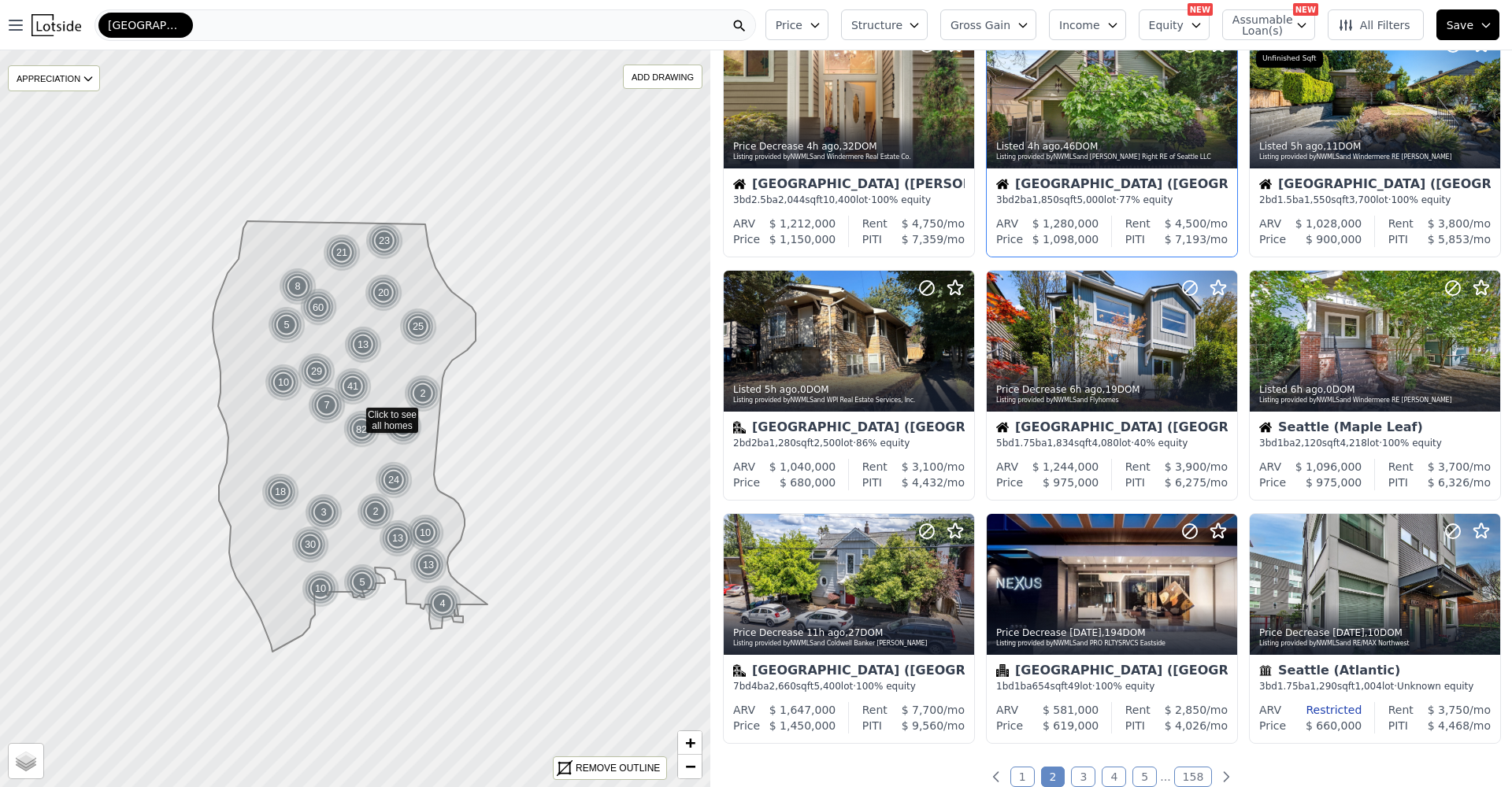
scroll to position [441, 0]
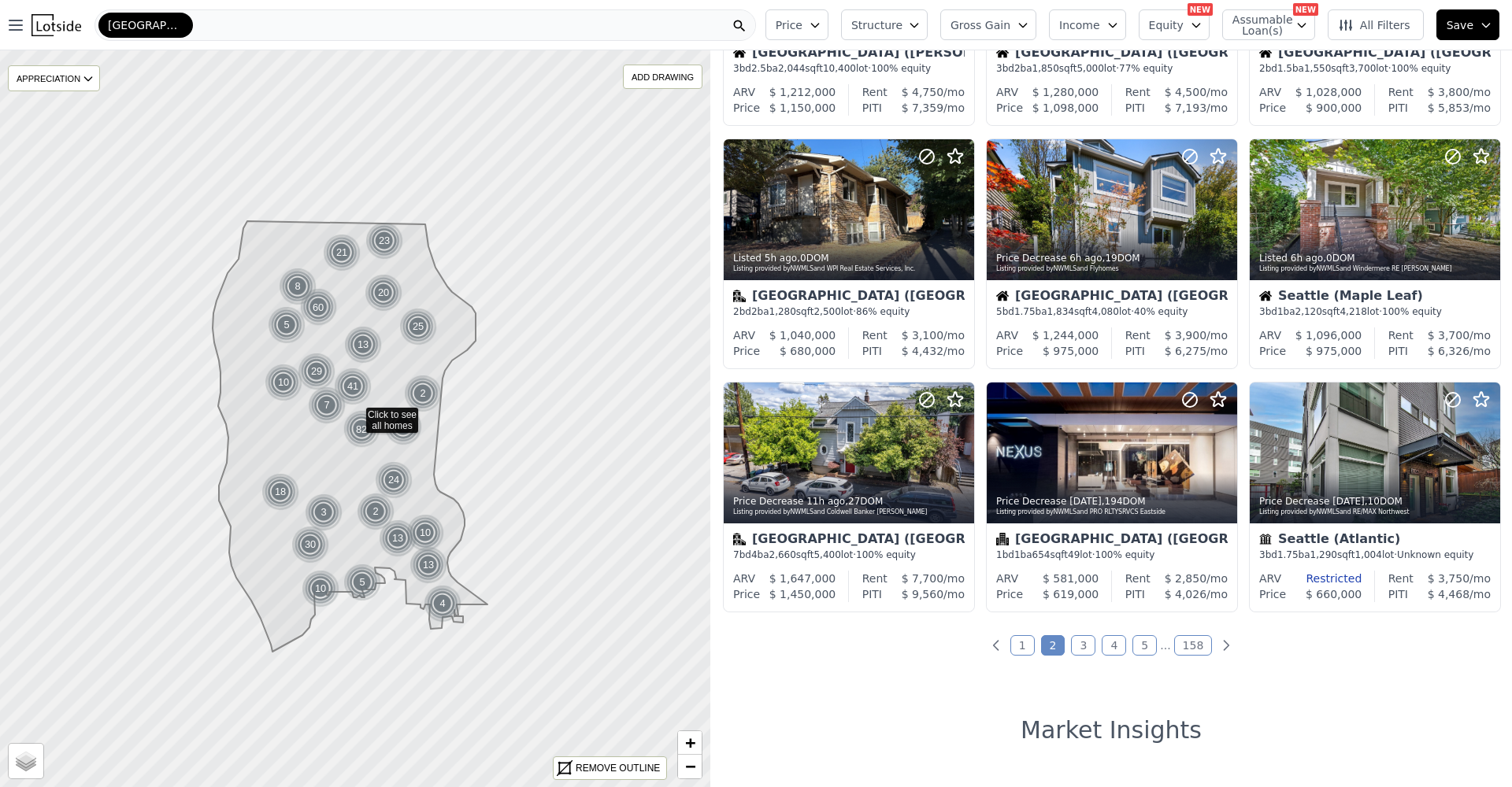
click at [1075, 654] on link "3" at bounding box center [1083, 645] width 24 height 21
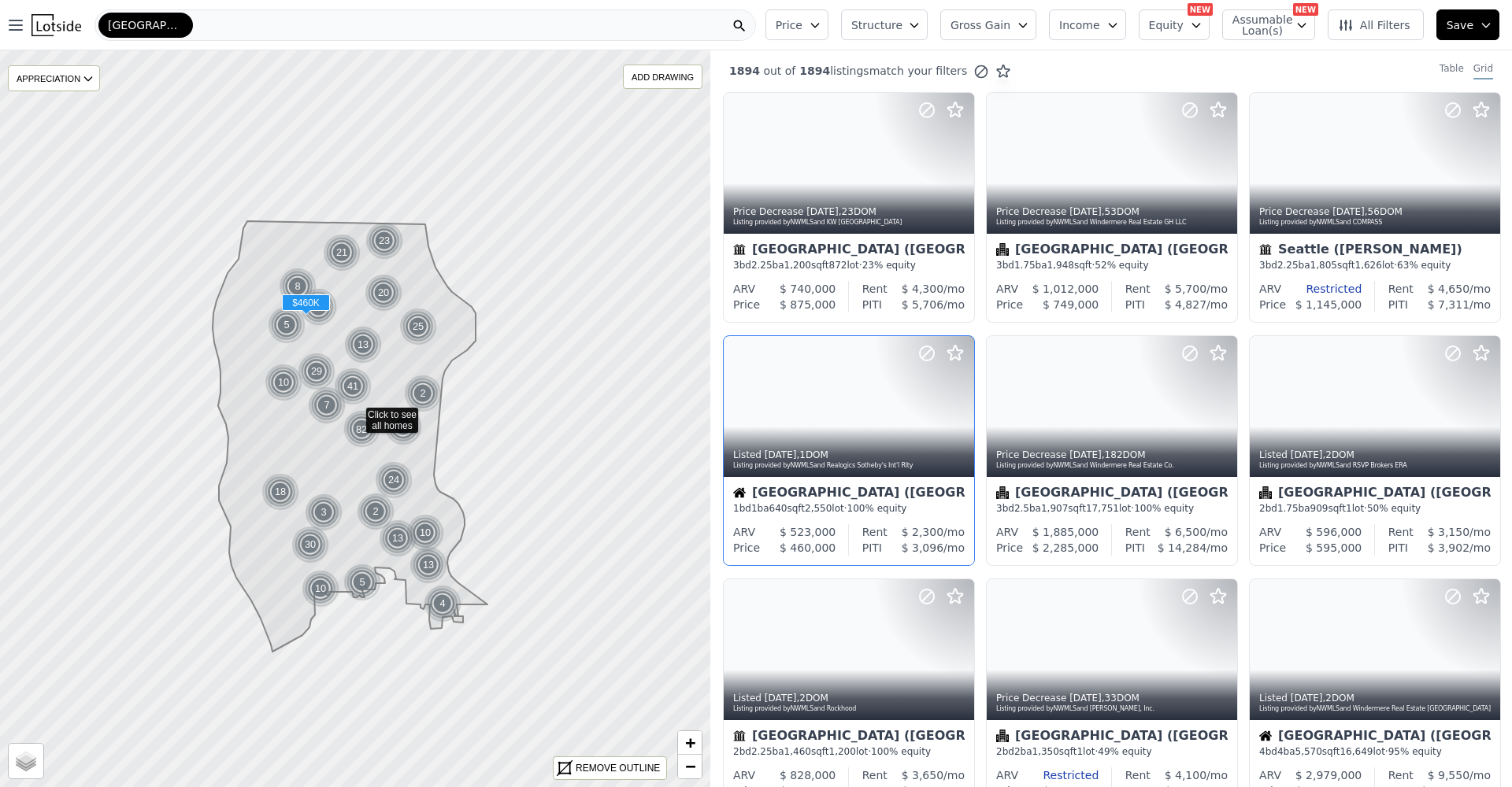
scroll to position [0, 0]
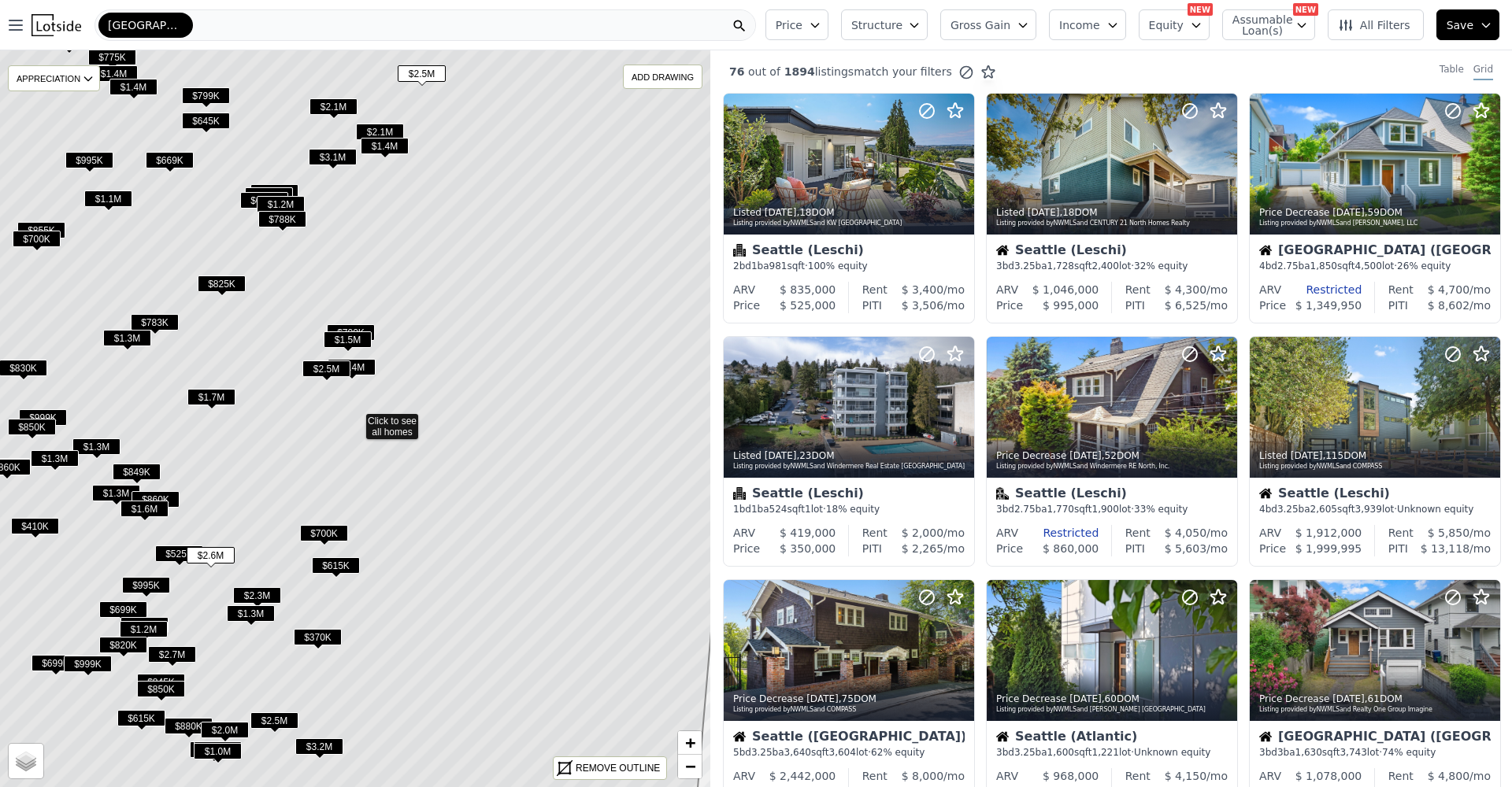
click at [331, 746] on span "$3.2M" at bounding box center [319, 746] width 48 height 16
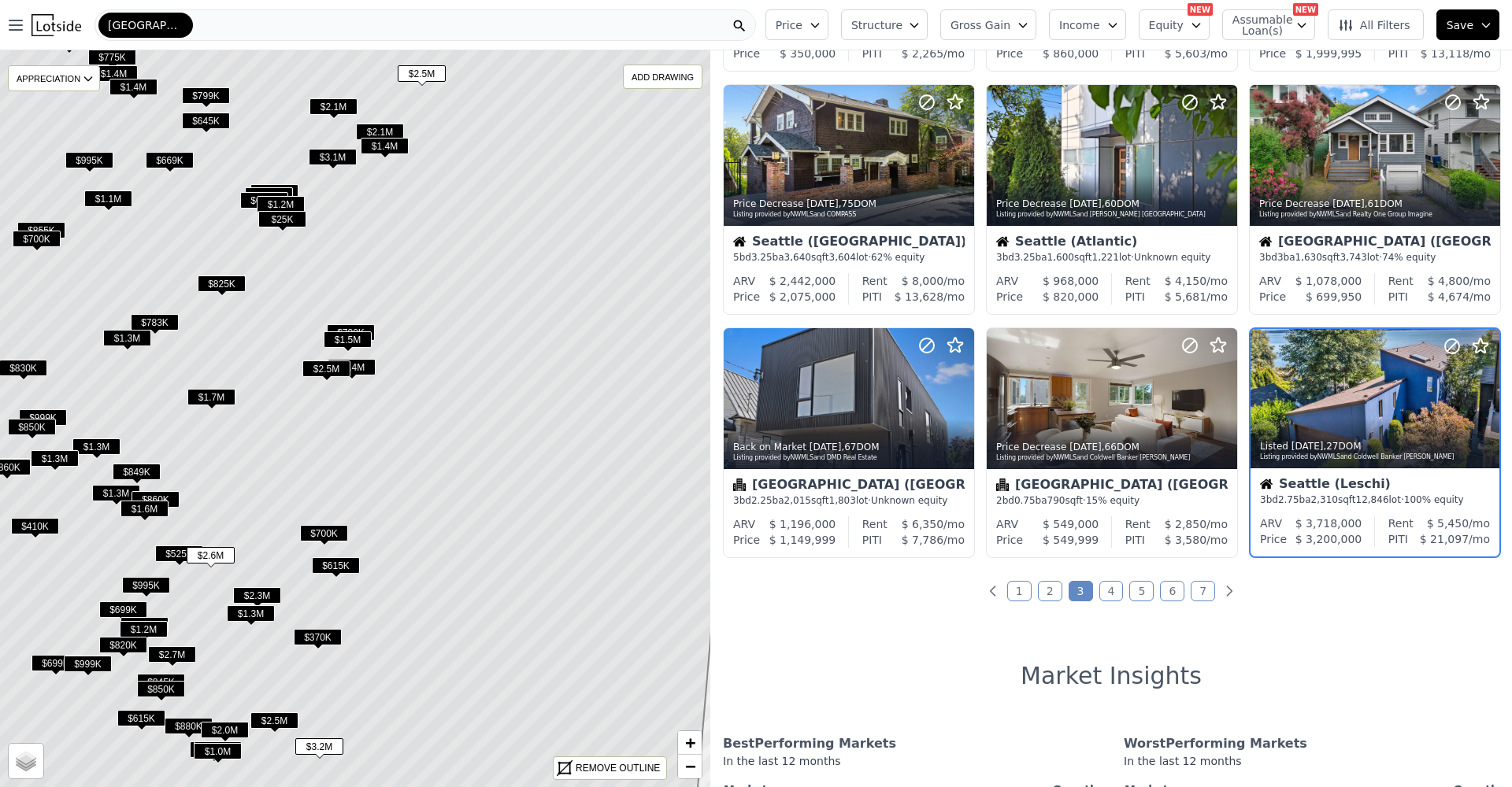
scroll to position [498, 0]
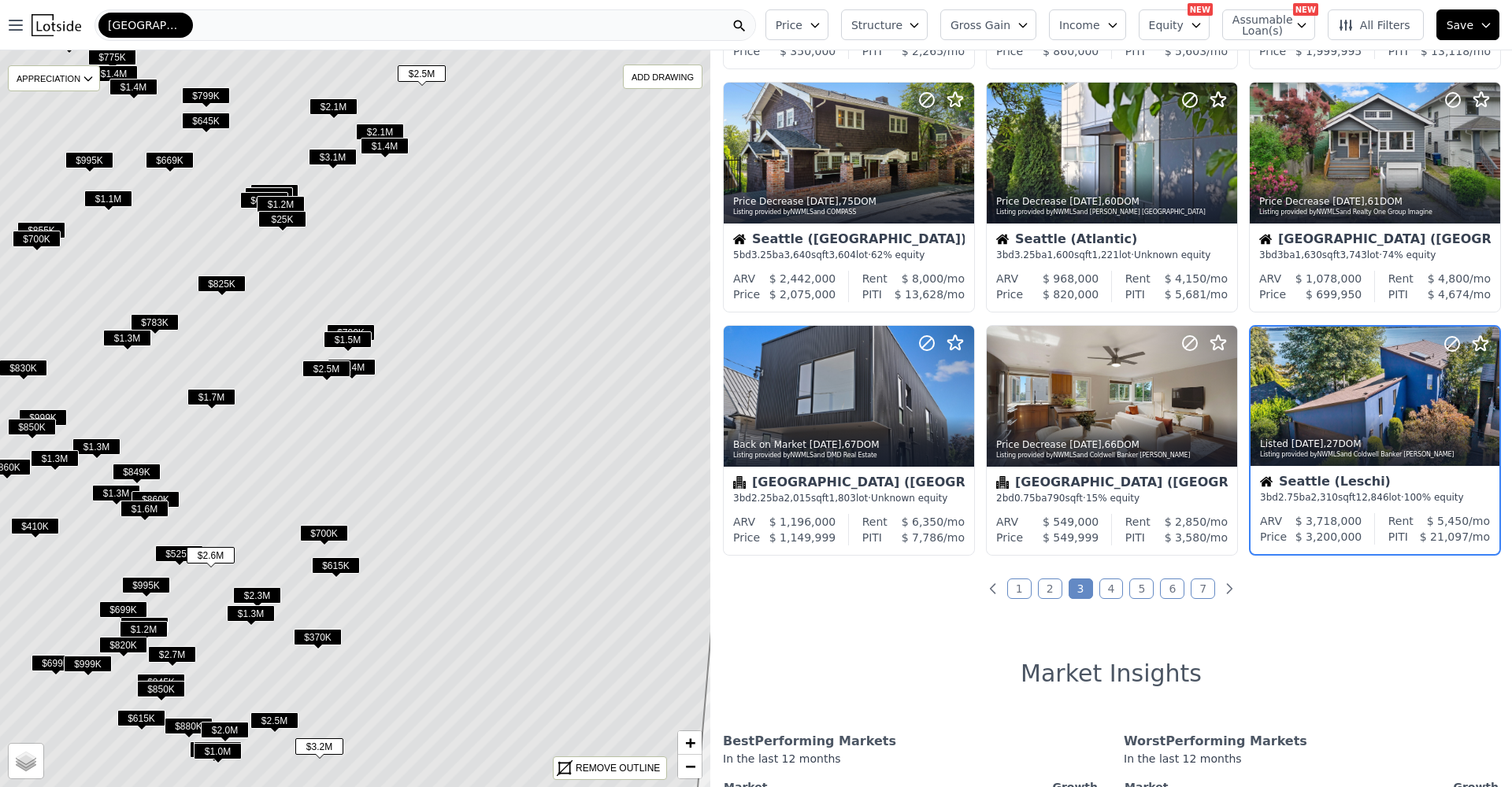
click at [326, 636] on span "$370K" at bounding box center [317, 637] width 48 height 16
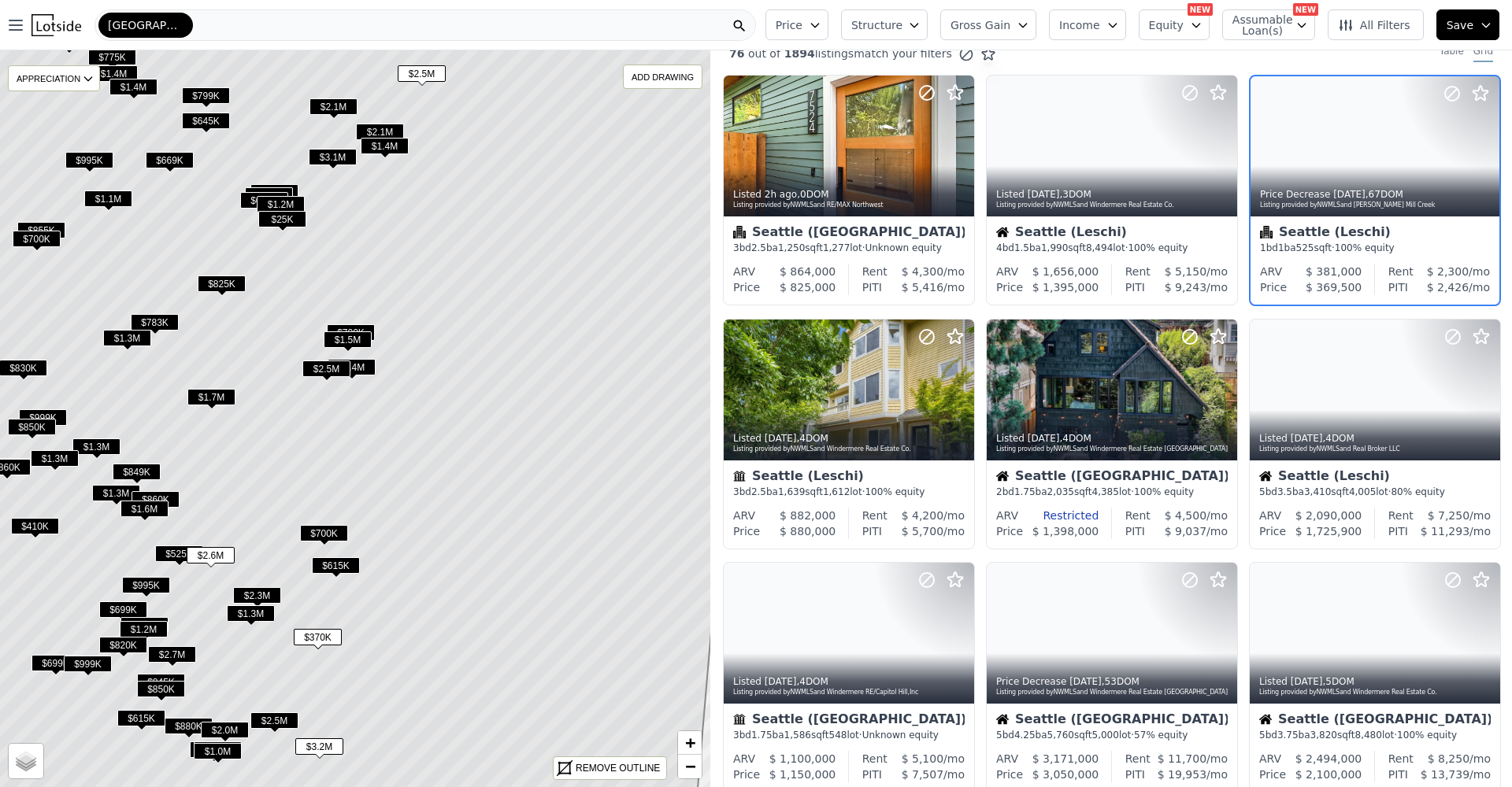
scroll to position [0, 0]
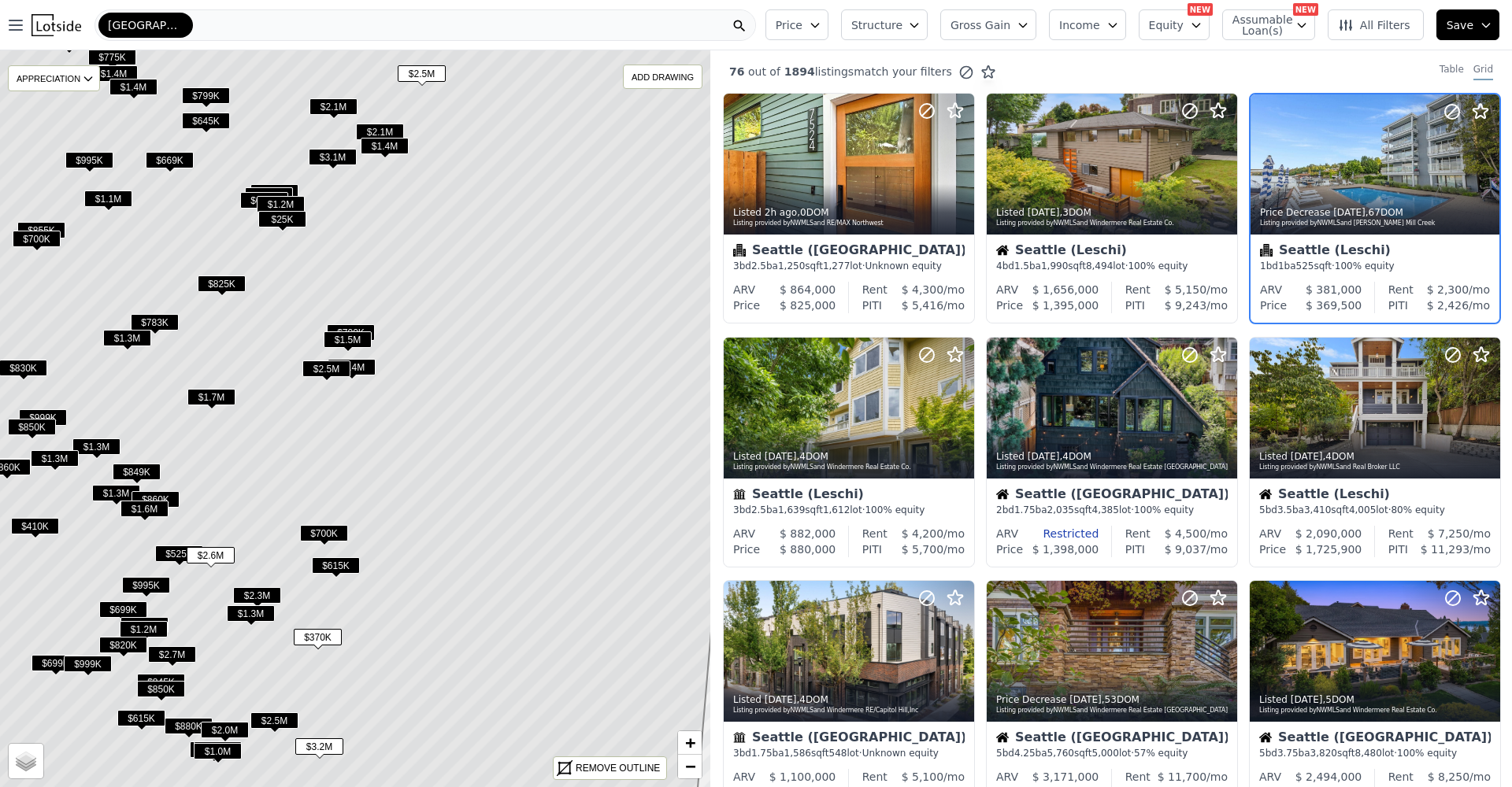
click at [327, 747] on span "$3.2M" at bounding box center [319, 746] width 48 height 16
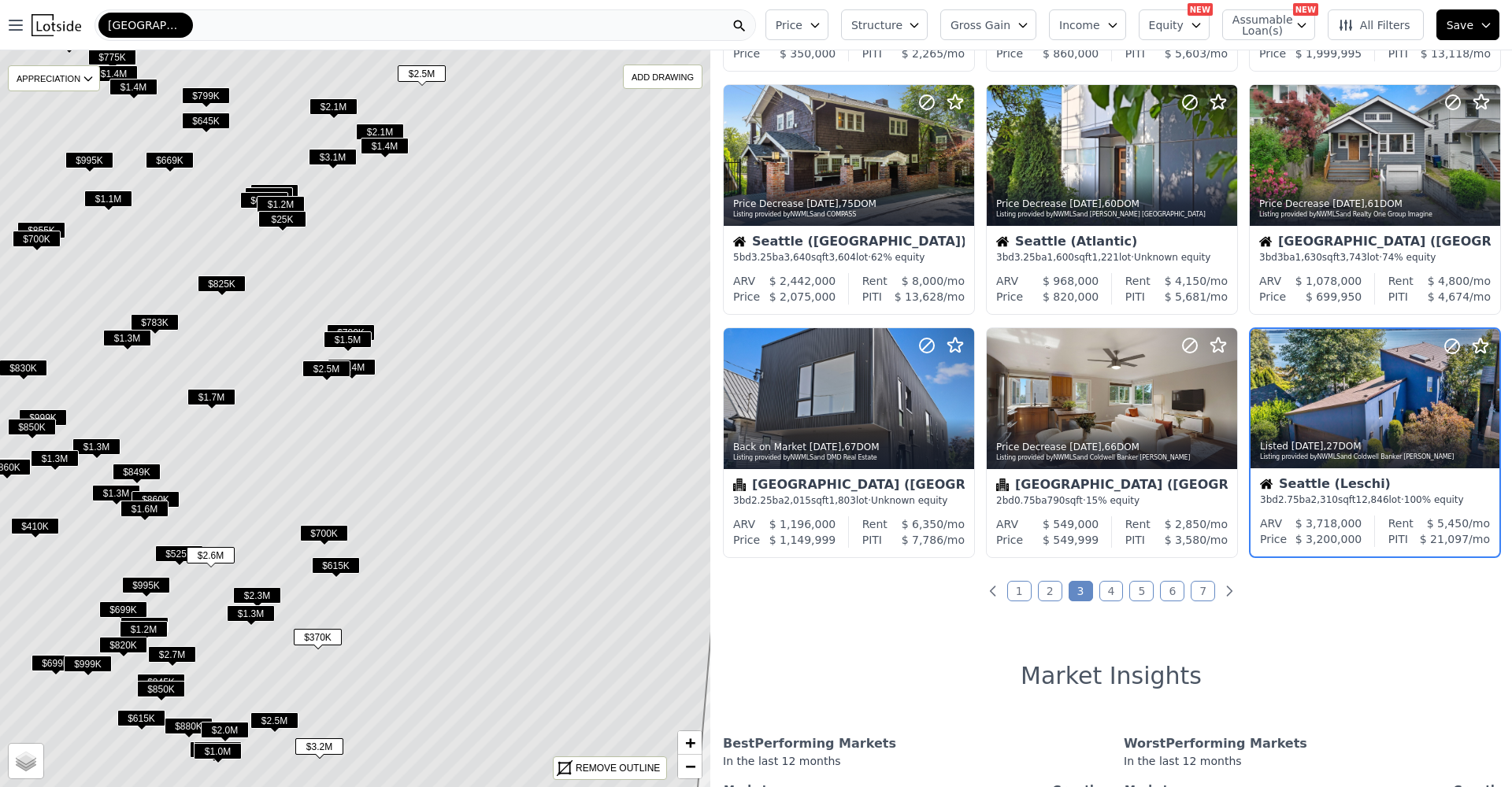
scroll to position [498, 0]
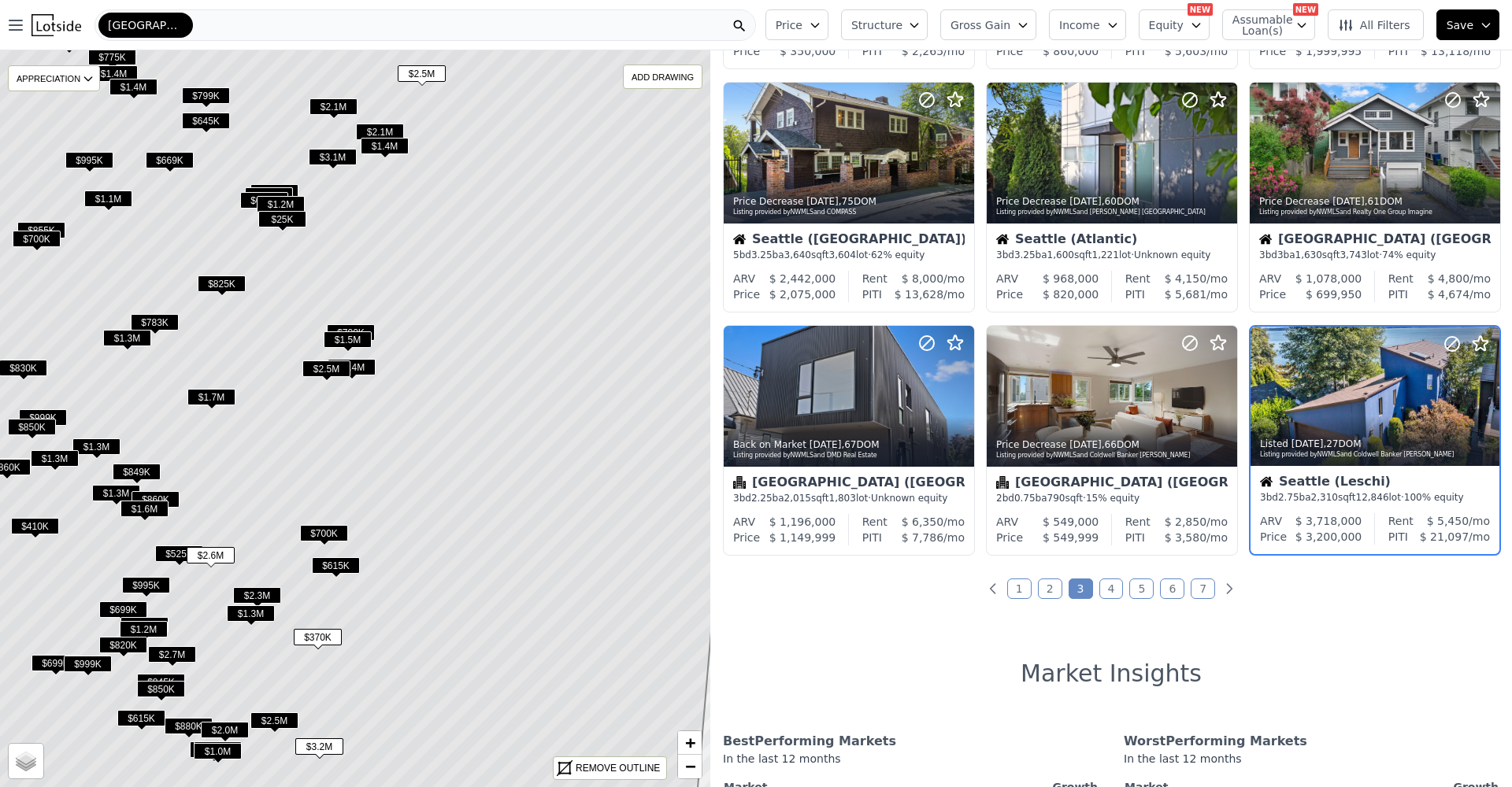
click at [1347, 482] on div "Seattle (Leschi)" at bounding box center [1374, 483] width 230 height 15
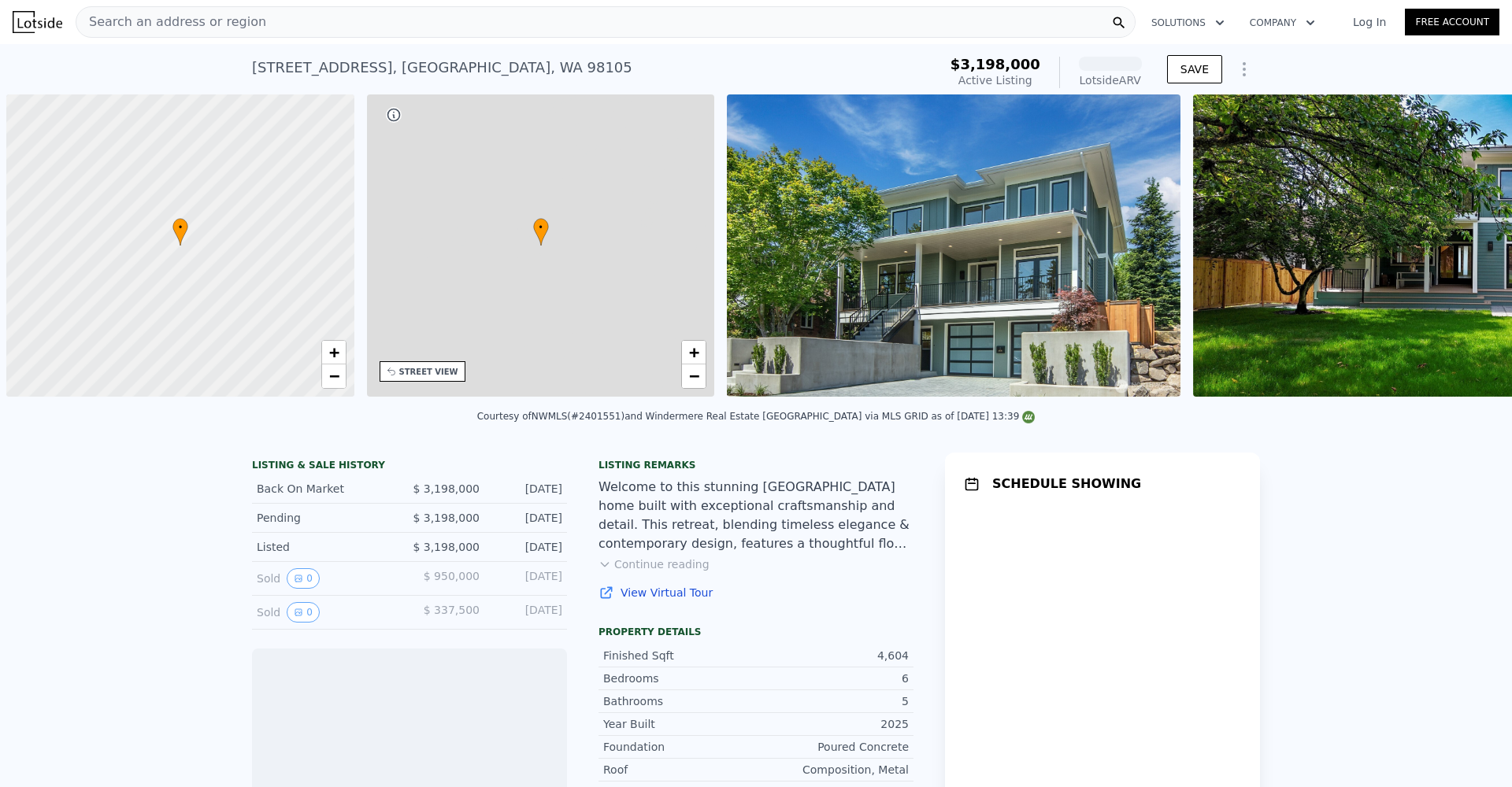
scroll to position [0, 6]
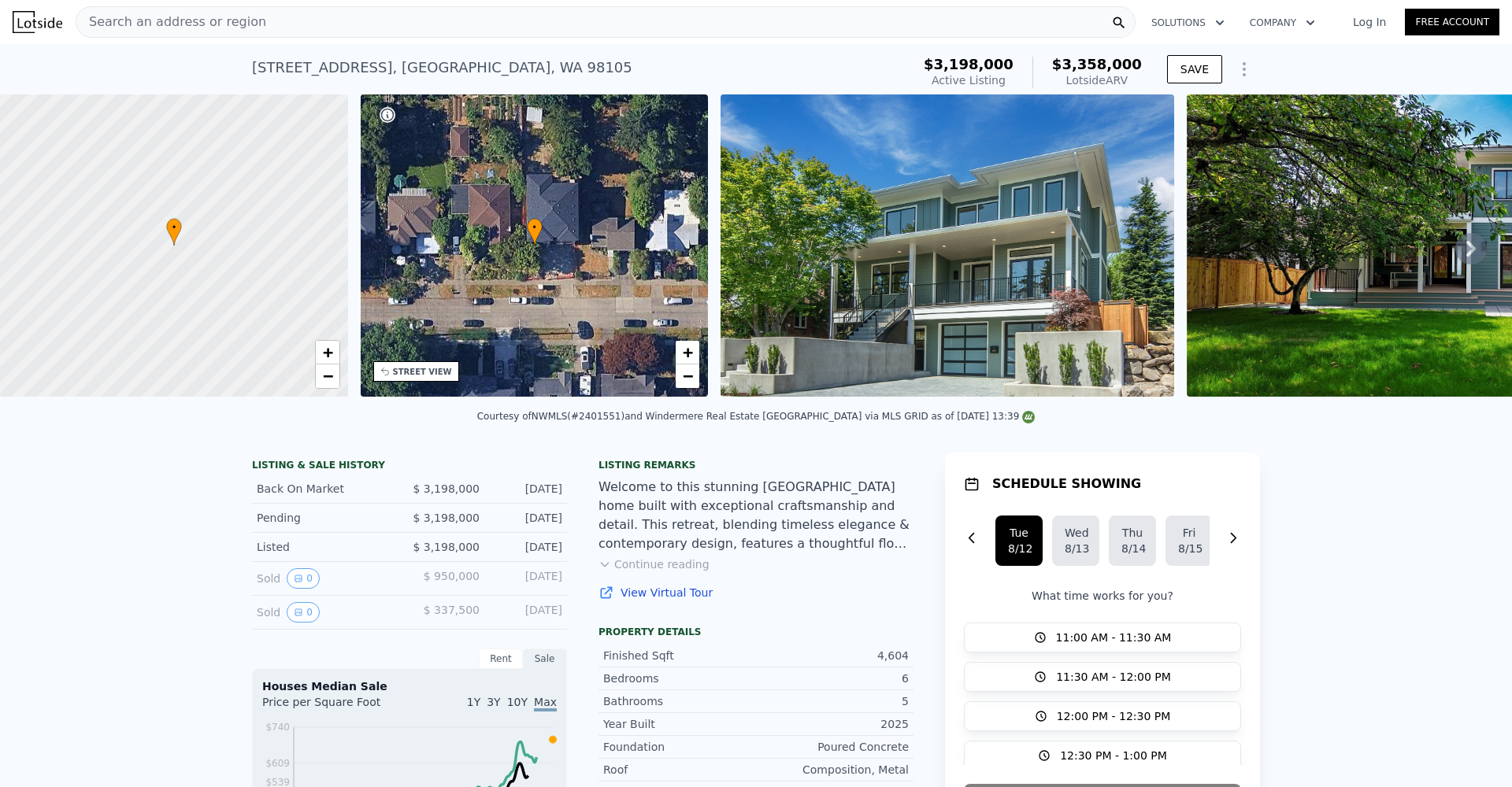
click at [936, 238] on img at bounding box center [947, 245] width 454 height 302
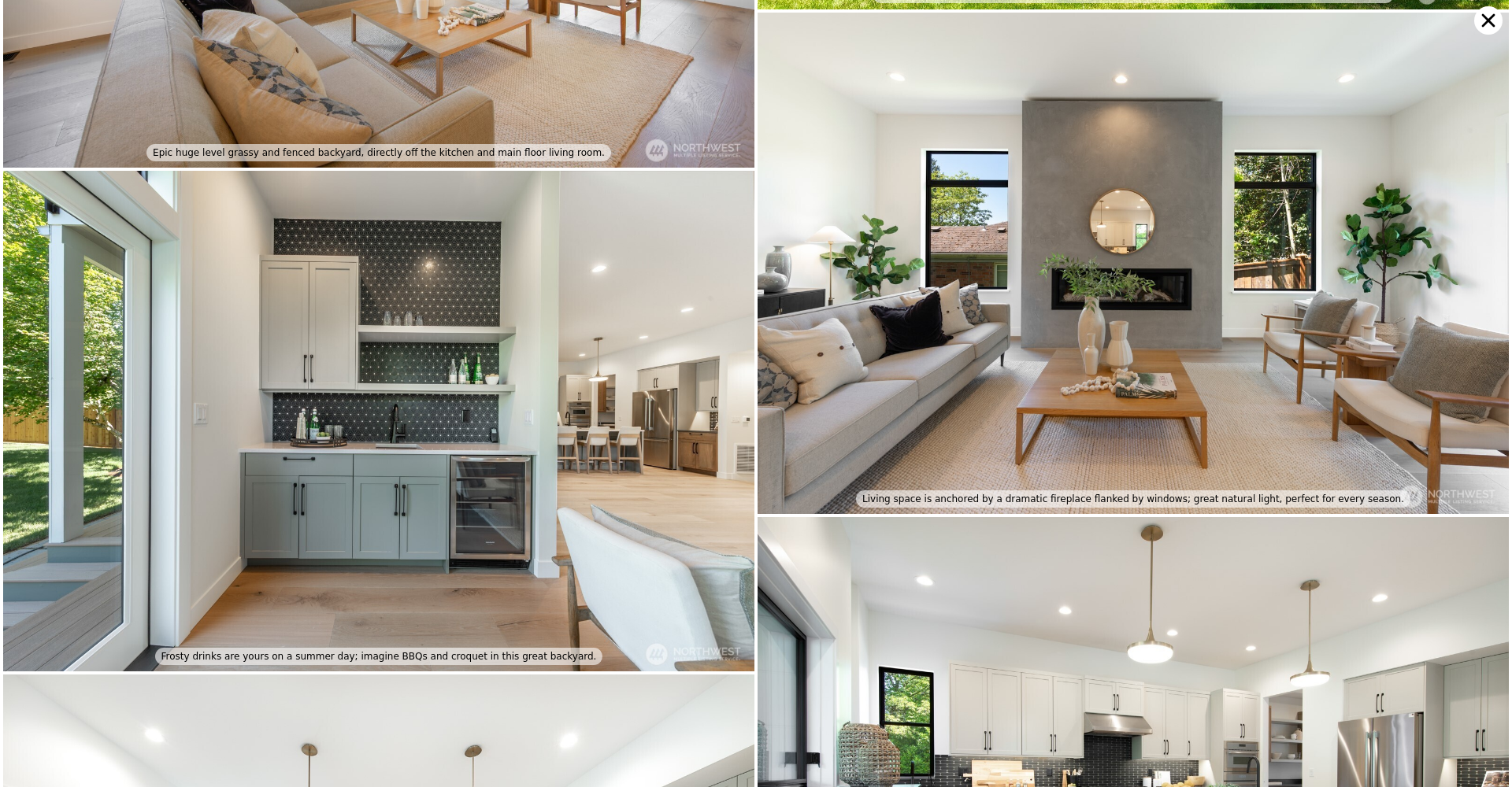
scroll to position [1344, 0]
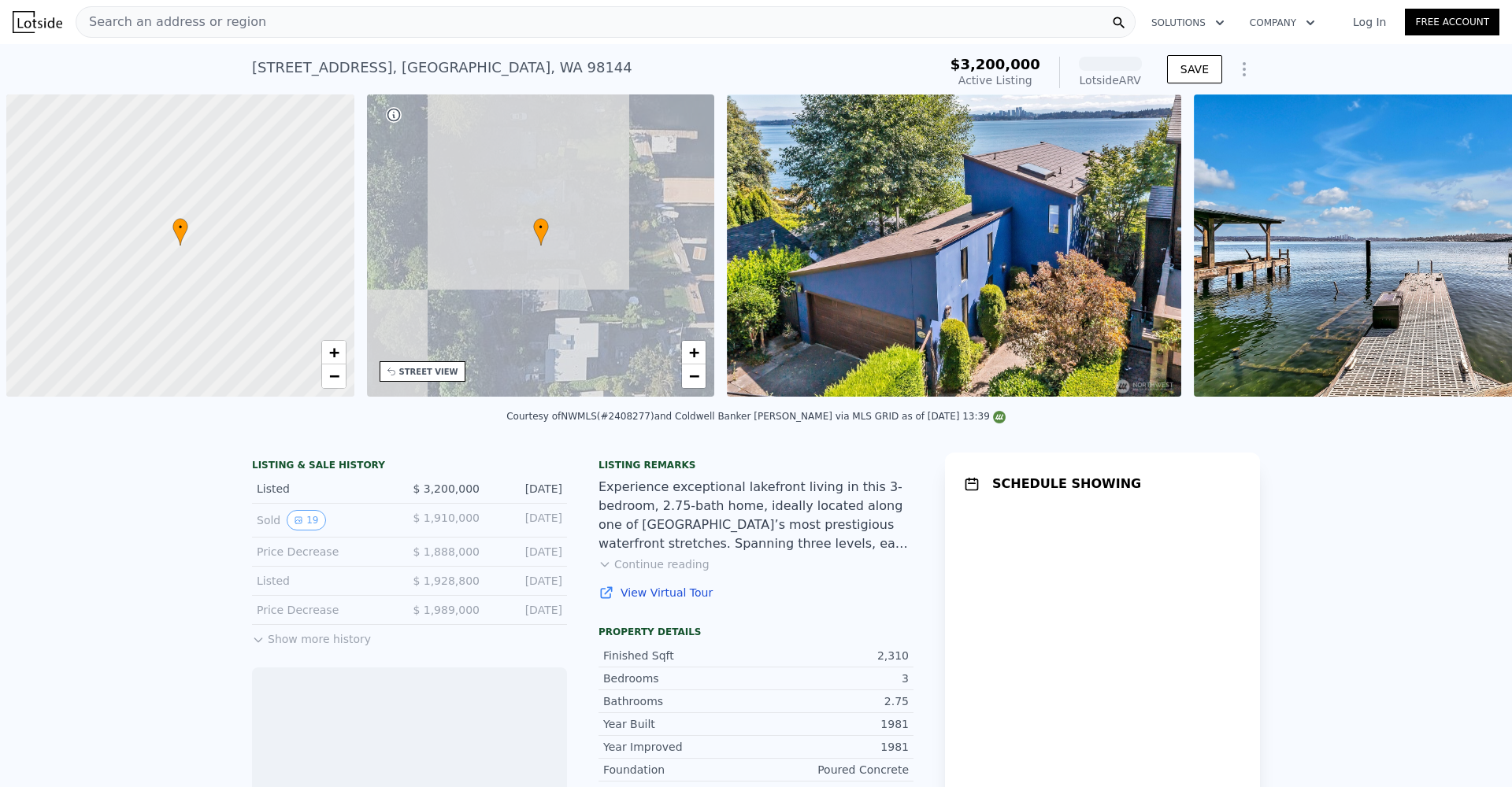
scroll to position [0, 6]
